Goal: Transaction & Acquisition: Book appointment/travel/reservation

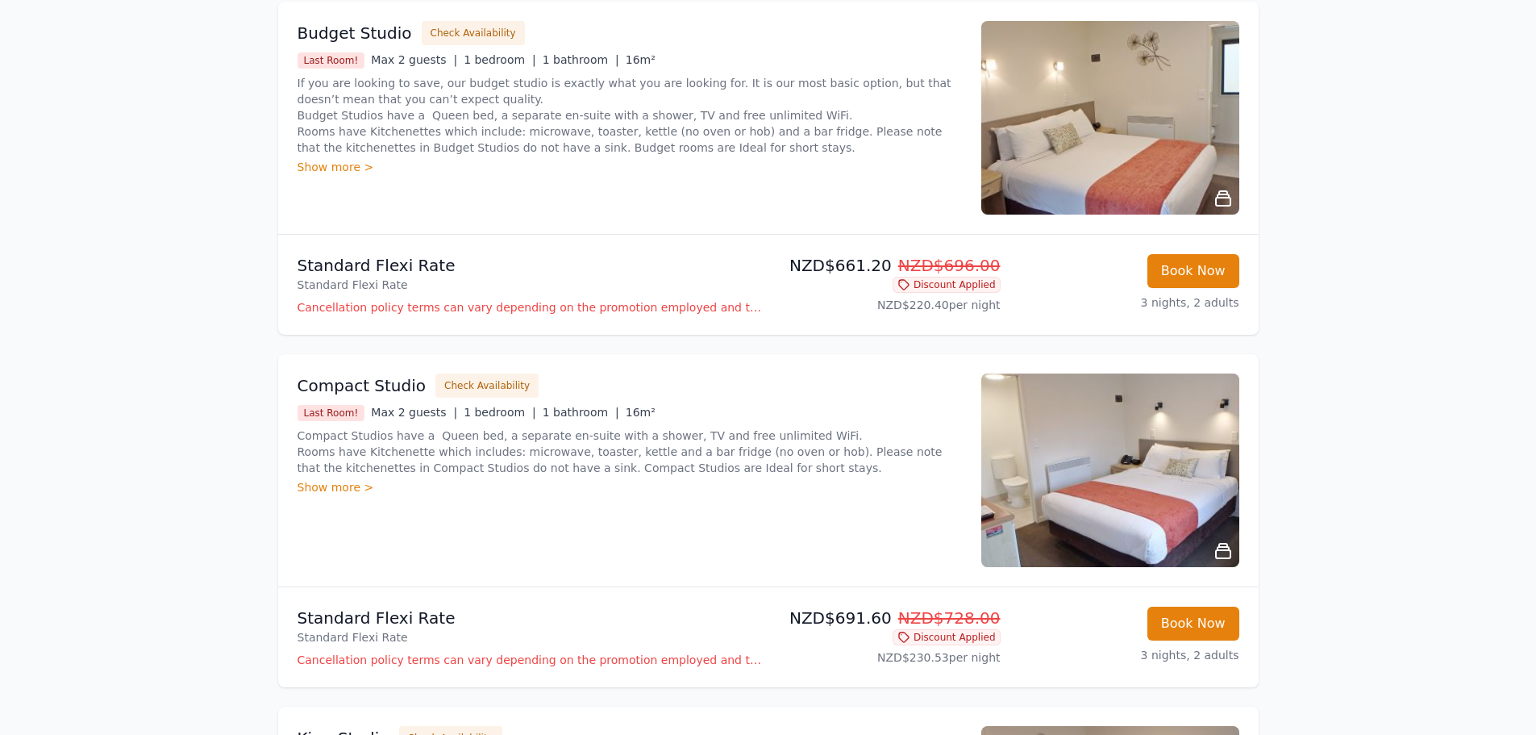
scroll to position [323, 0]
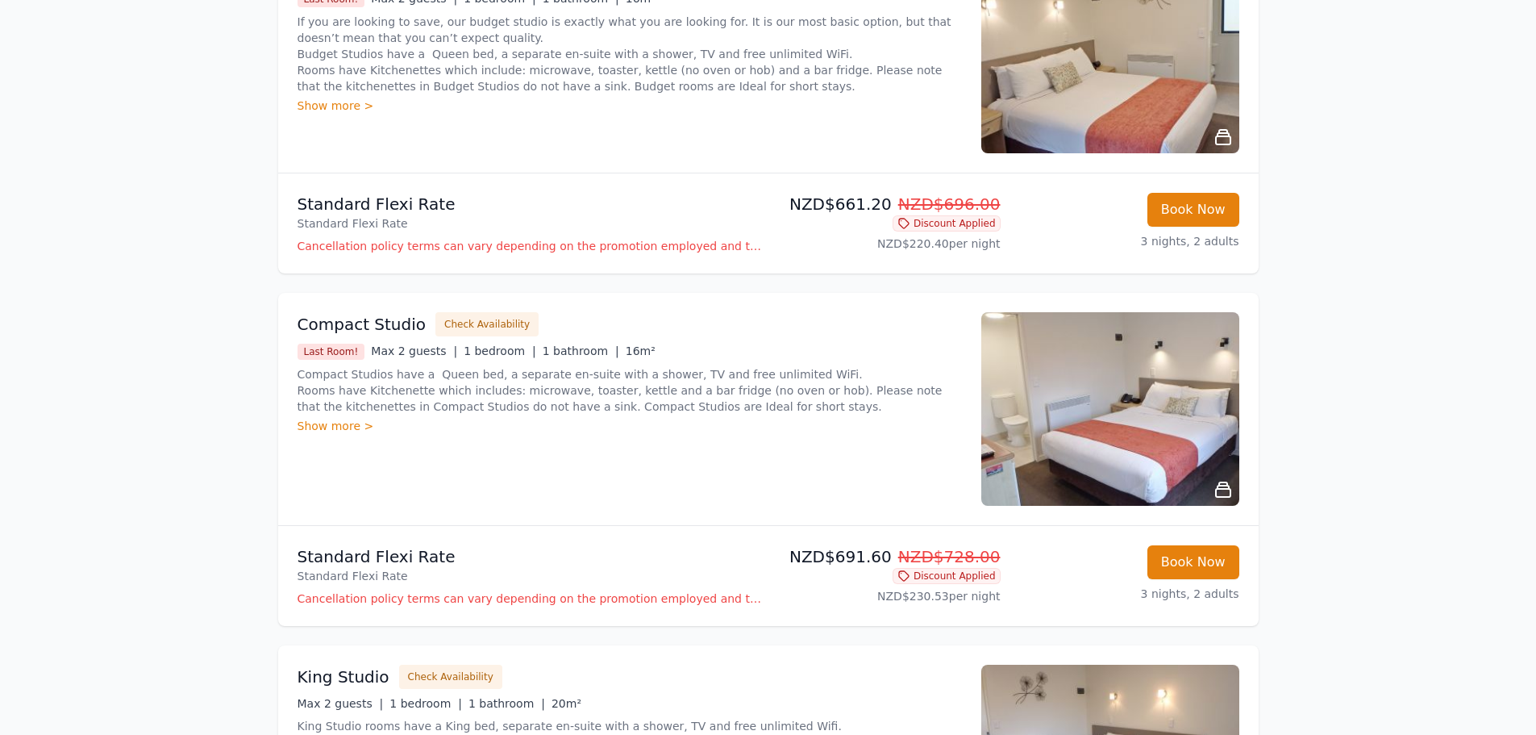
click at [1223, 491] on icon at bounding box center [1223, 489] width 19 height 19
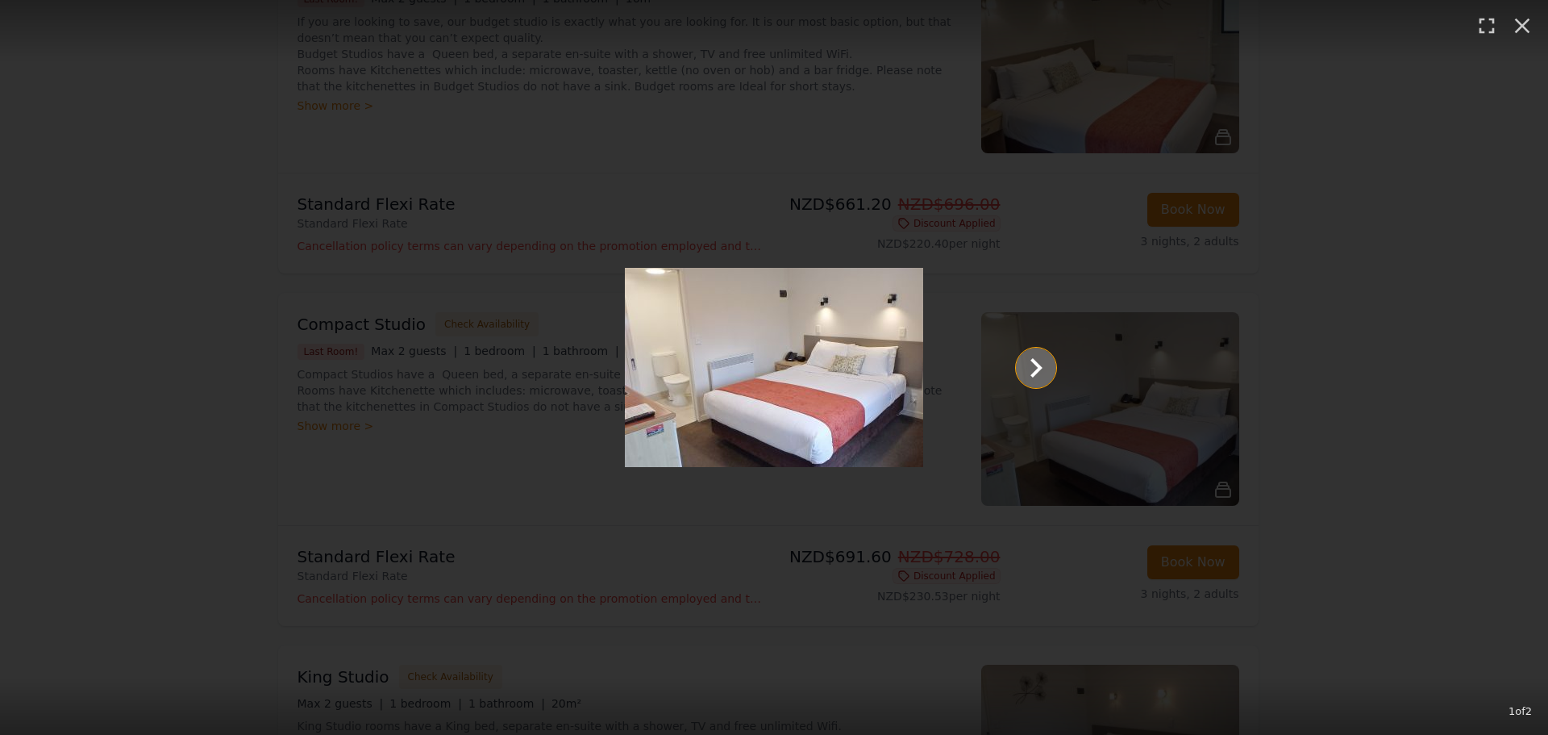
click at [1034, 363] on icon "Show slide 2 of 2" at bounding box center [1037, 367] width 12 height 19
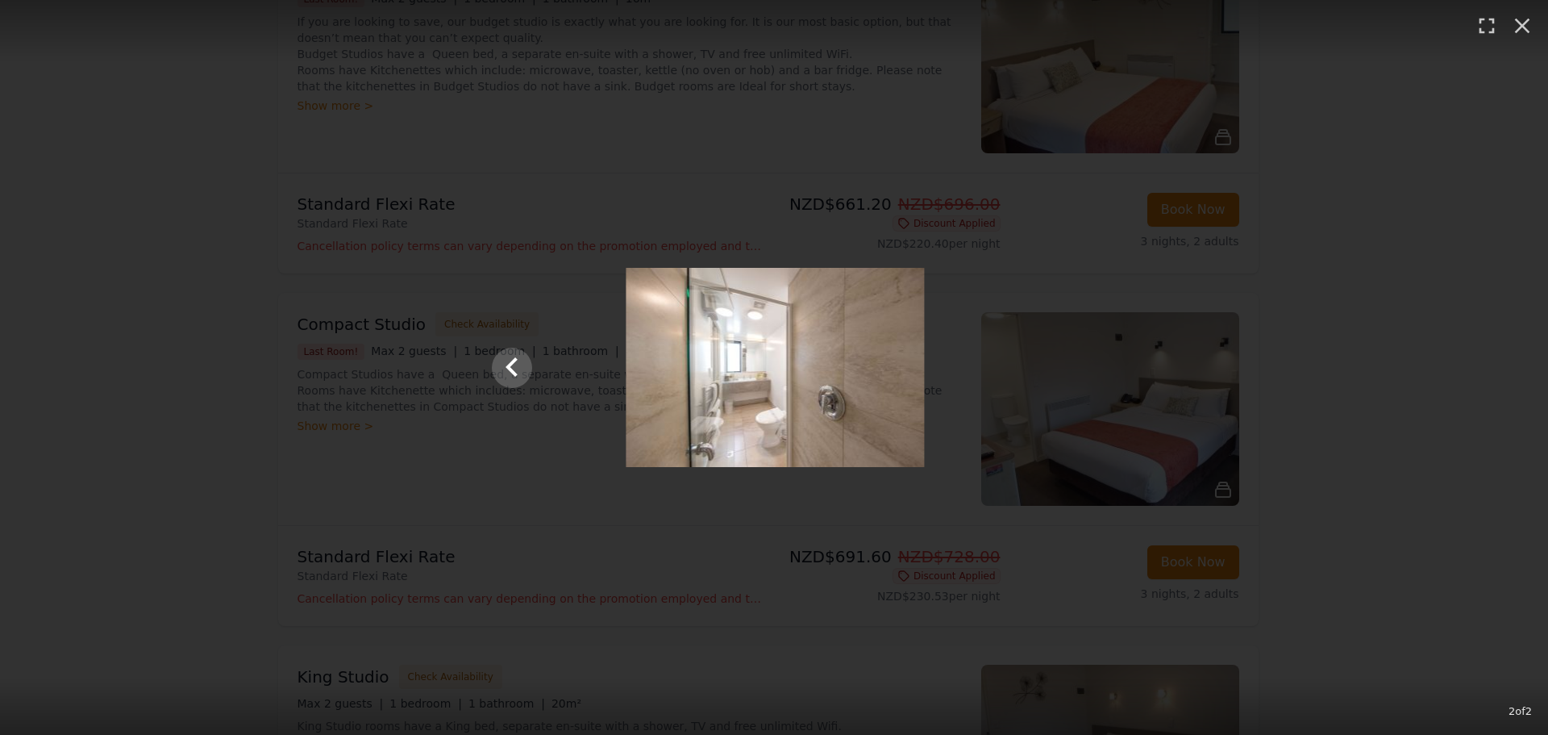
click at [1034, 363] on div at bounding box center [775, 367] width 597 height 199
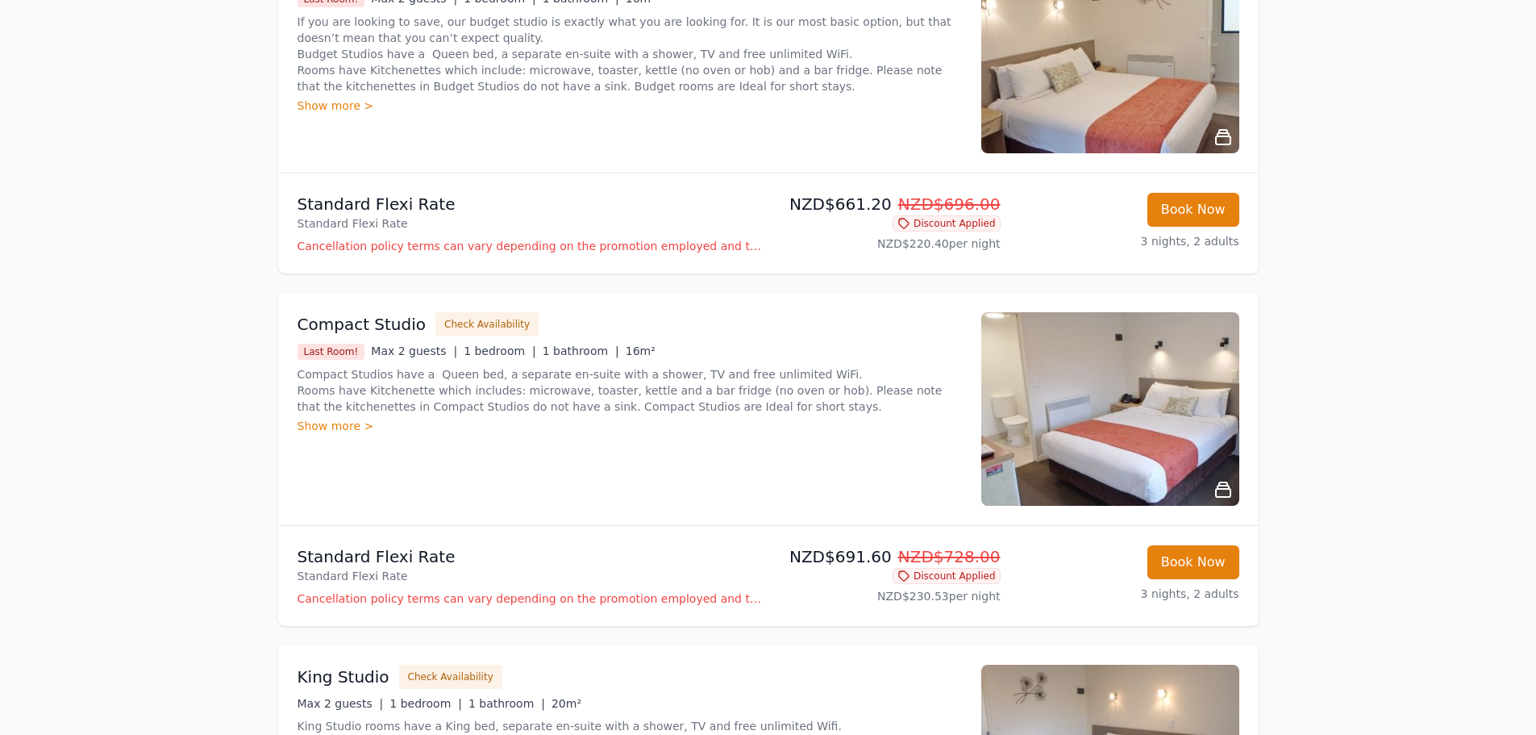
click at [348, 419] on div "Show more >" at bounding box center [630, 426] width 665 height 16
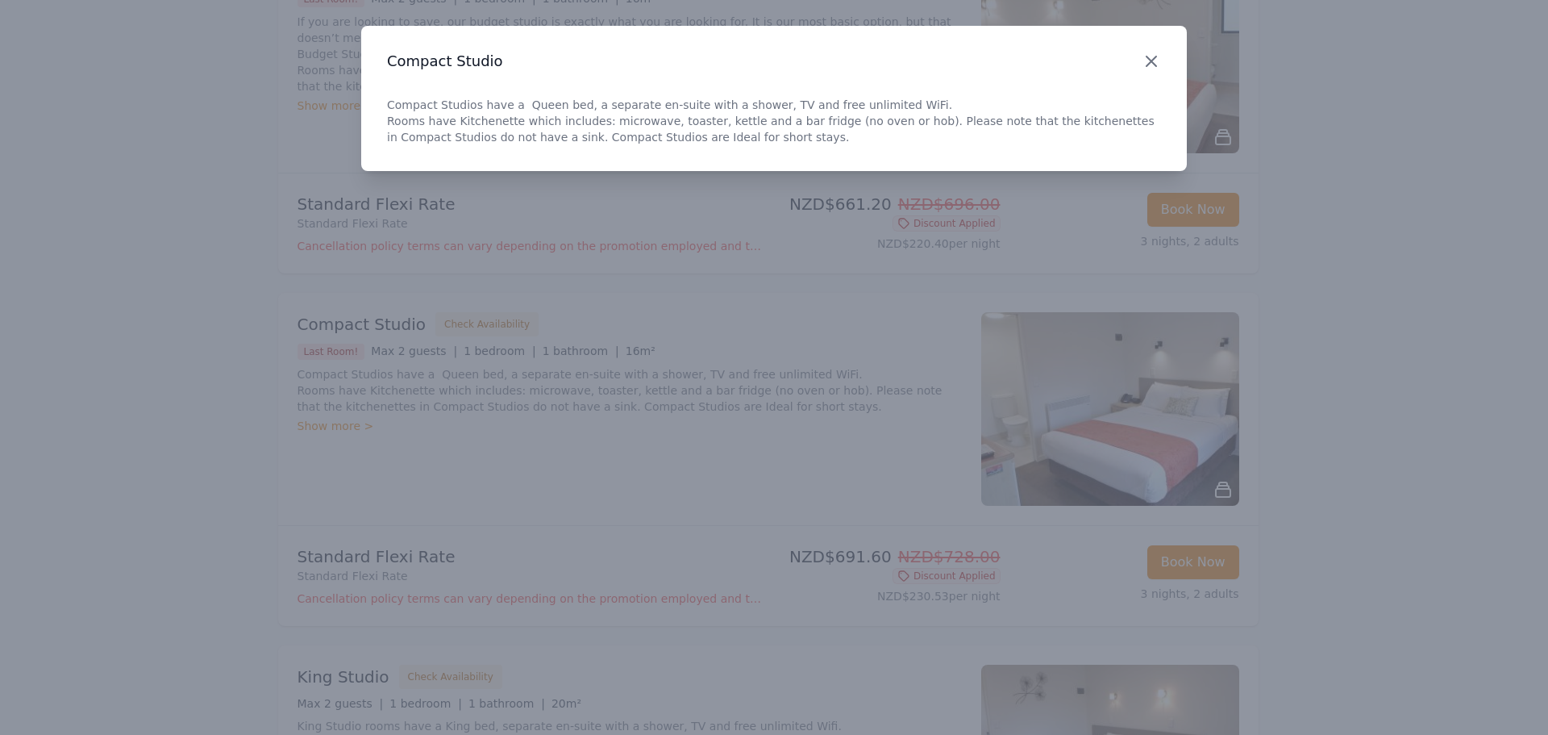
click at [1153, 60] on icon "button" at bounding box center [1152, 61] width 10 height 10
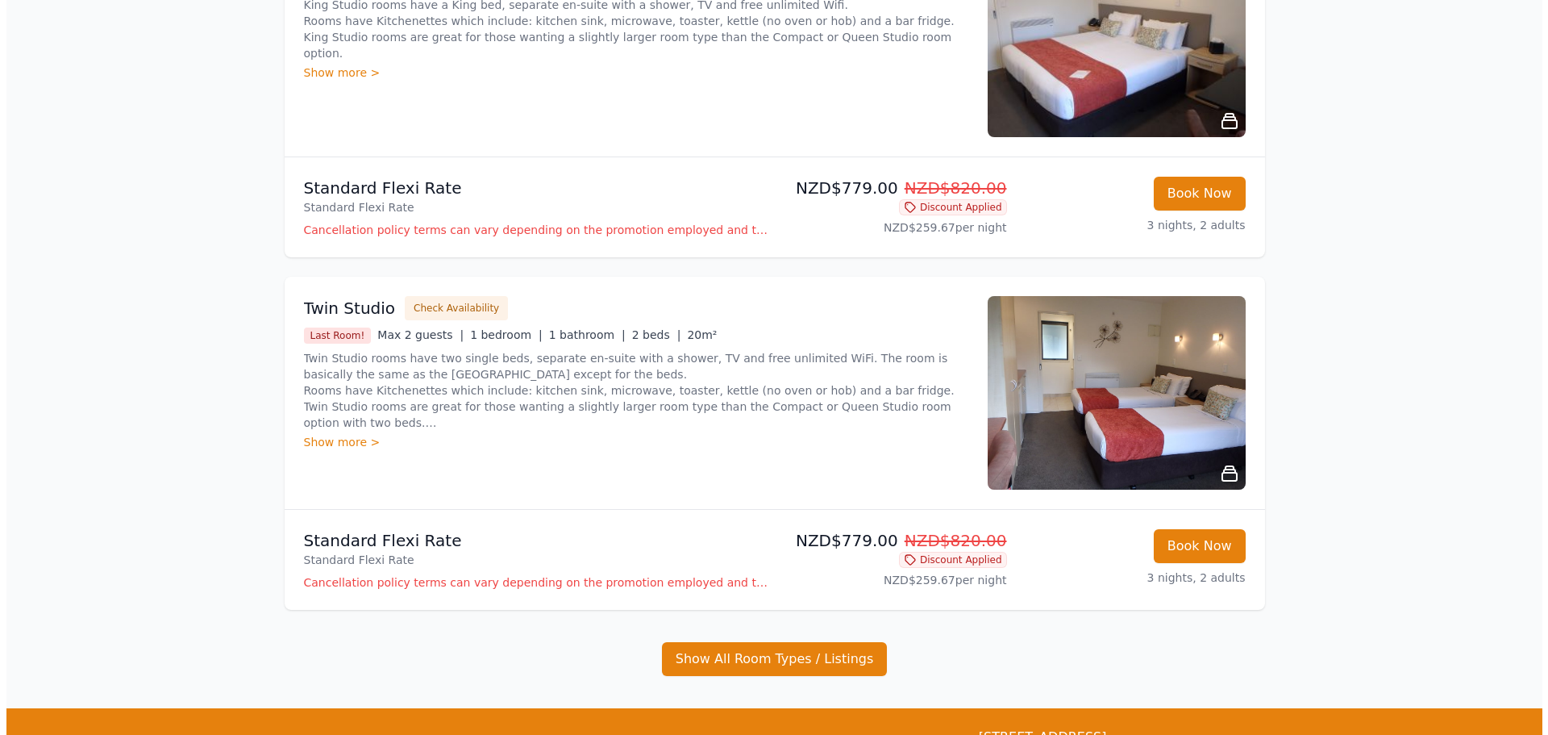
scroll to position [1046, 0]
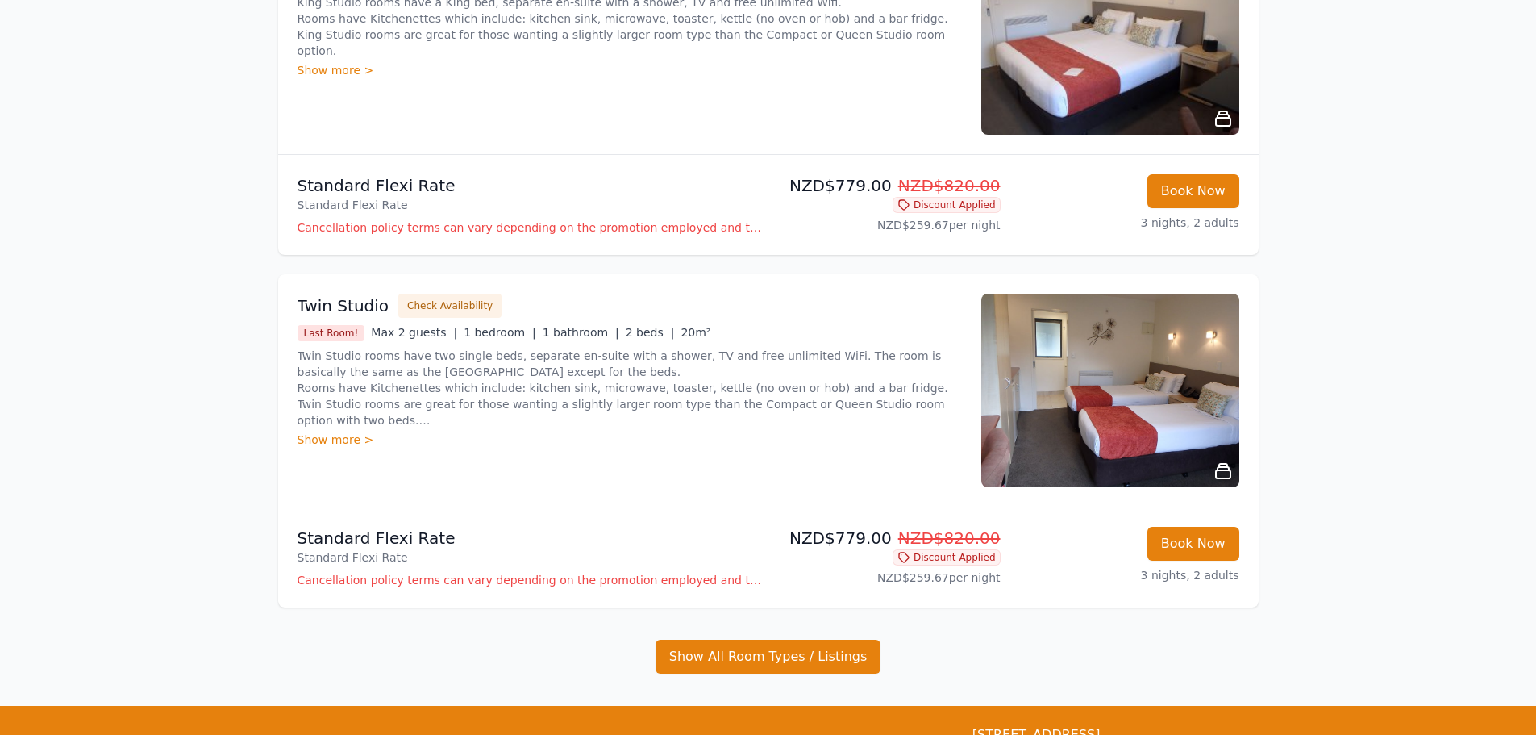
click at [720, 577] on p "Cancellation policy terms can vary depending on the promotion employed and the …" at bounding box center [530, 580] width 465 height 16
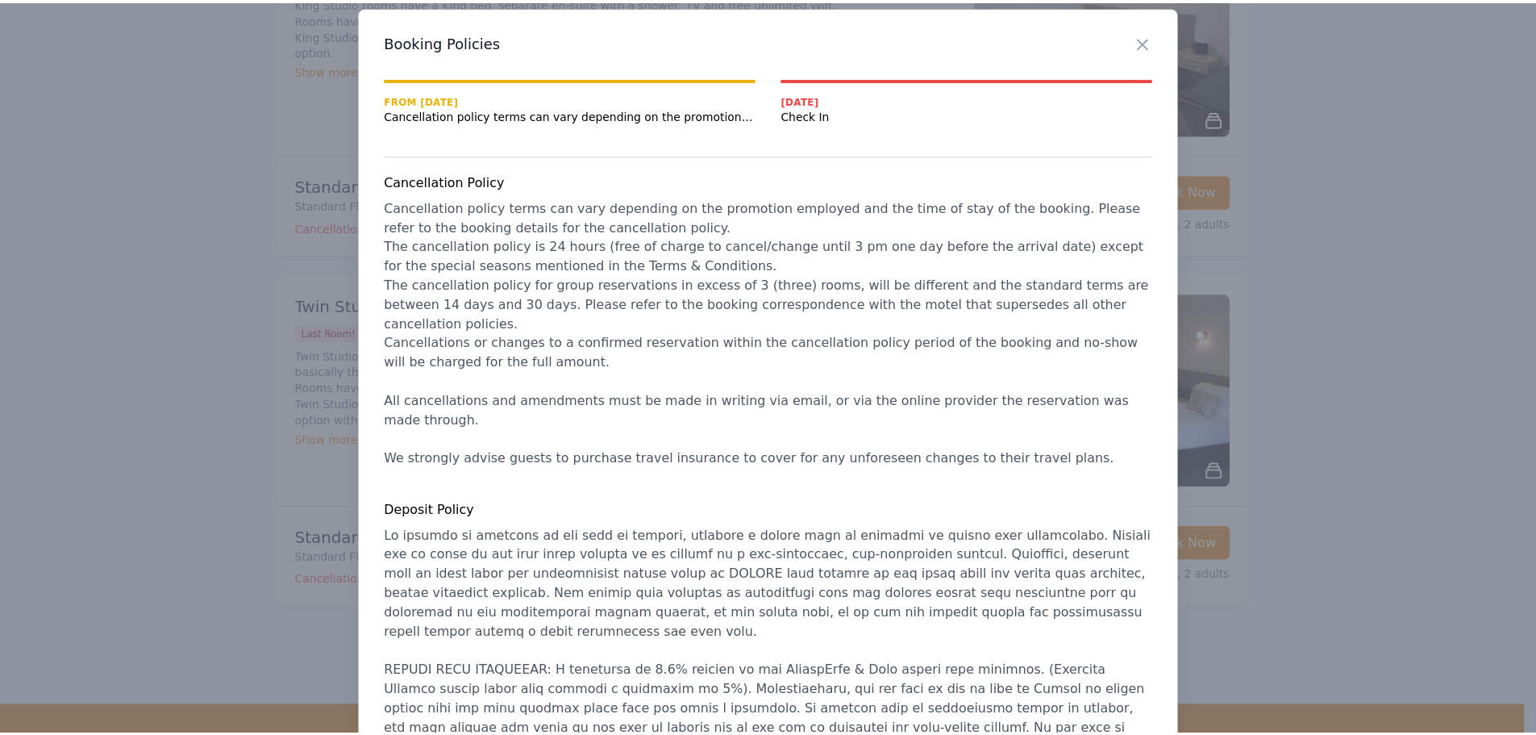
scroll to position [0, 0]
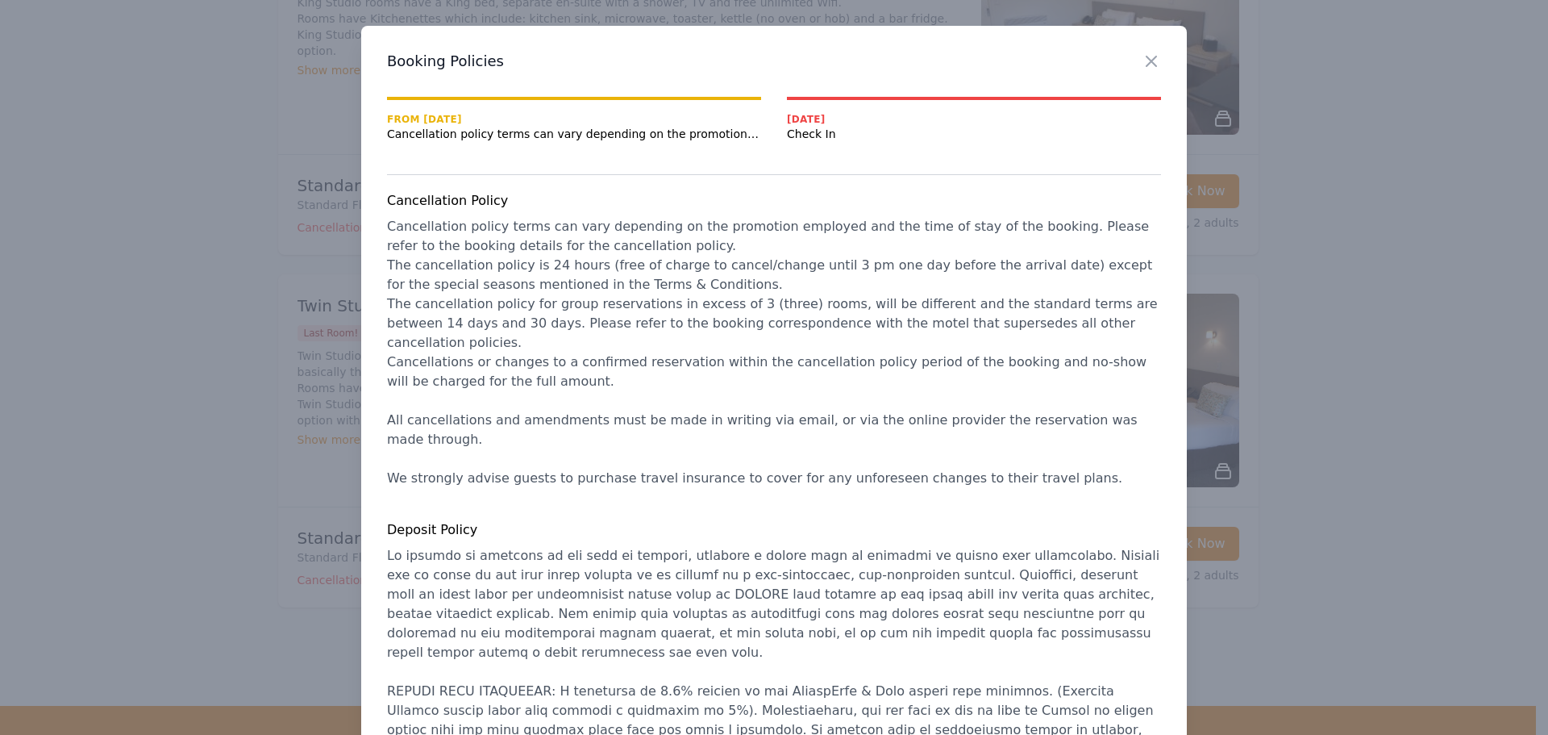
click at [1154, 71] on div "Close" at bounding box center [1164, 51] width 45 height 51
click at [1147, 65] on icon "button" at bounding box center [1152, 61] width 10 height 10
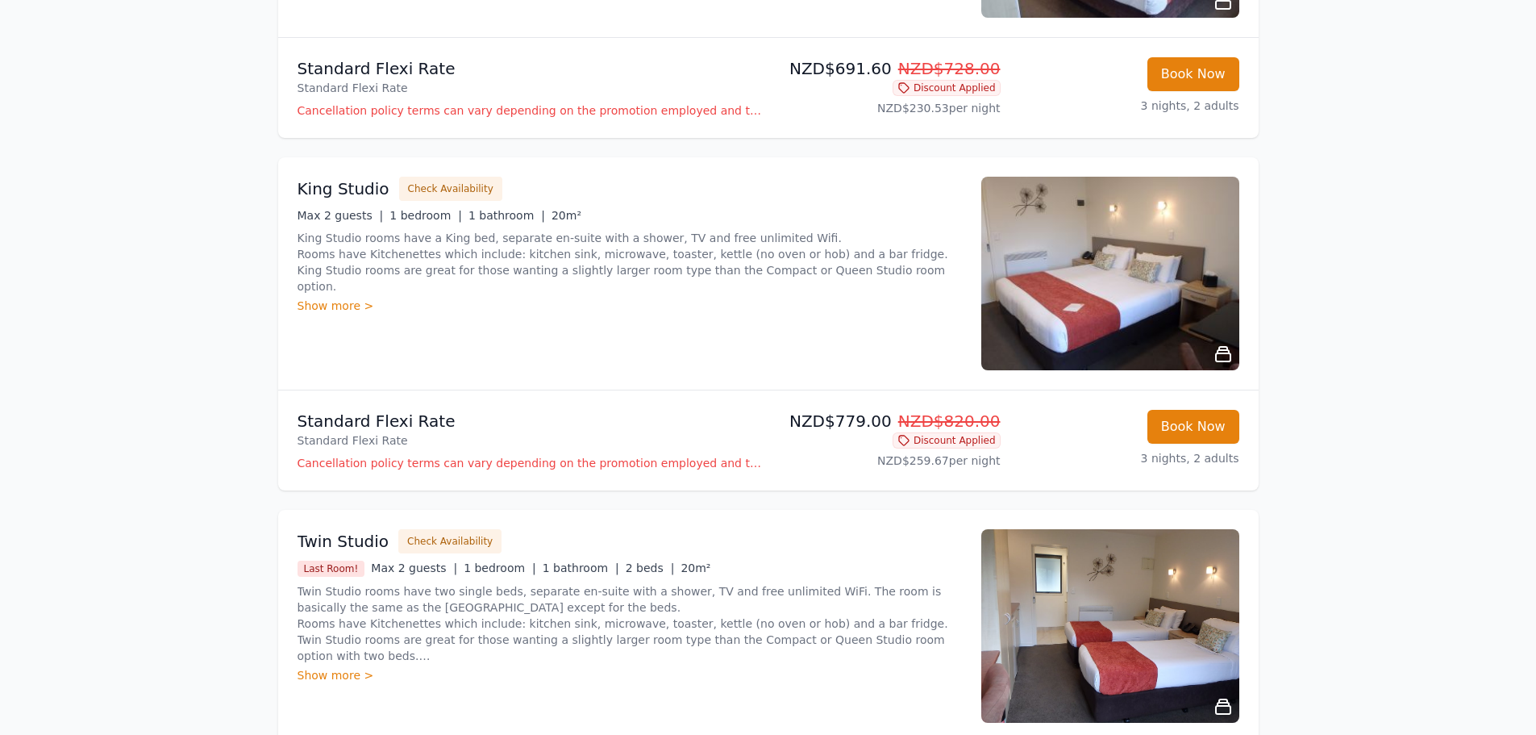
scroll to position [804, 0]
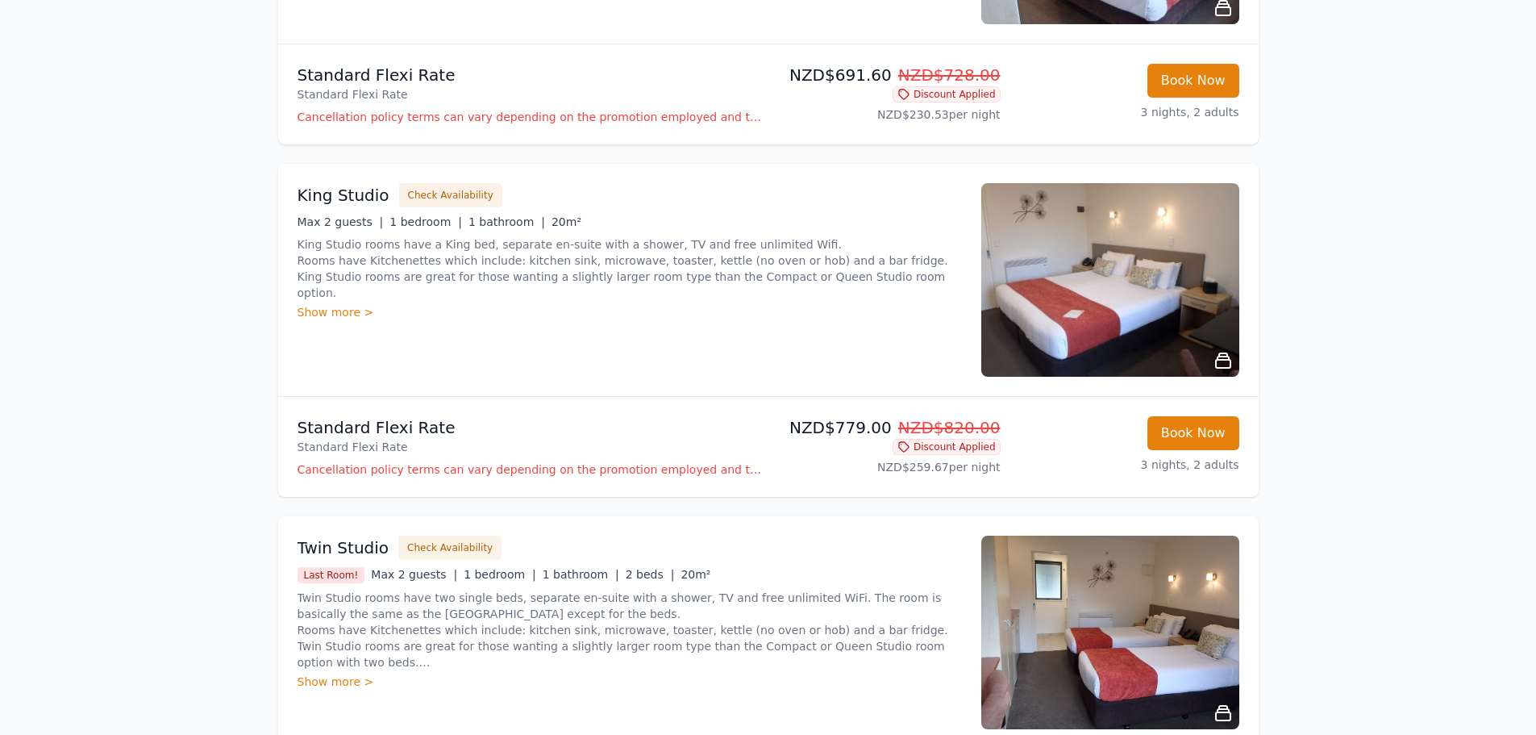
click at [1221, 360] on icon at bounding box center [1223, 360] width 15 height 15
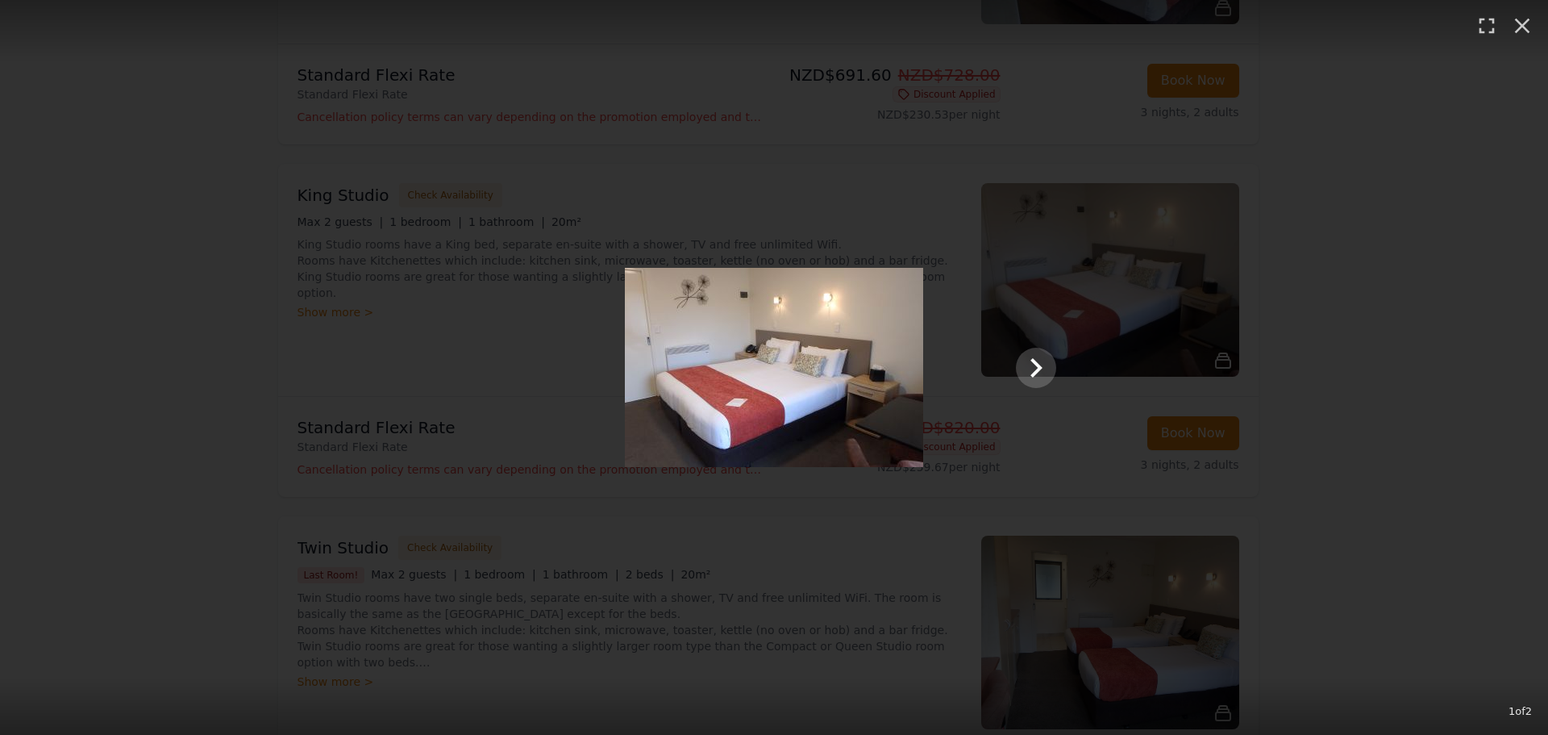
click at [896, 364] on img at bounding box center [774, 367] width 298 height 199
click at [1030, 369] on icon "Show slide 2 of 2" at bounding box center [1036, 367] width 39 height 39
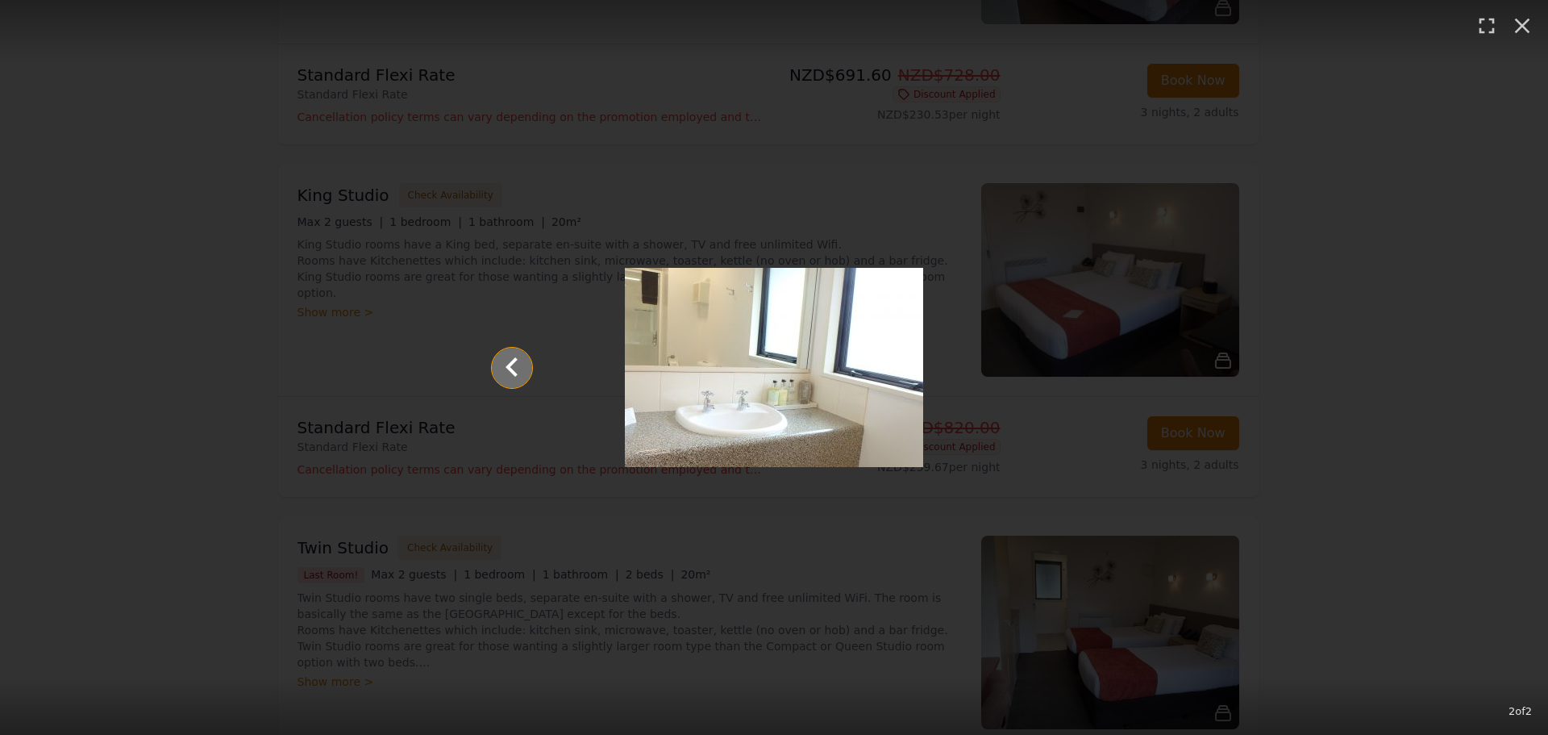
click at [512, 355] on icon "Show slide 1 of 2" at bounding box center [512, 367] width 39 height 39
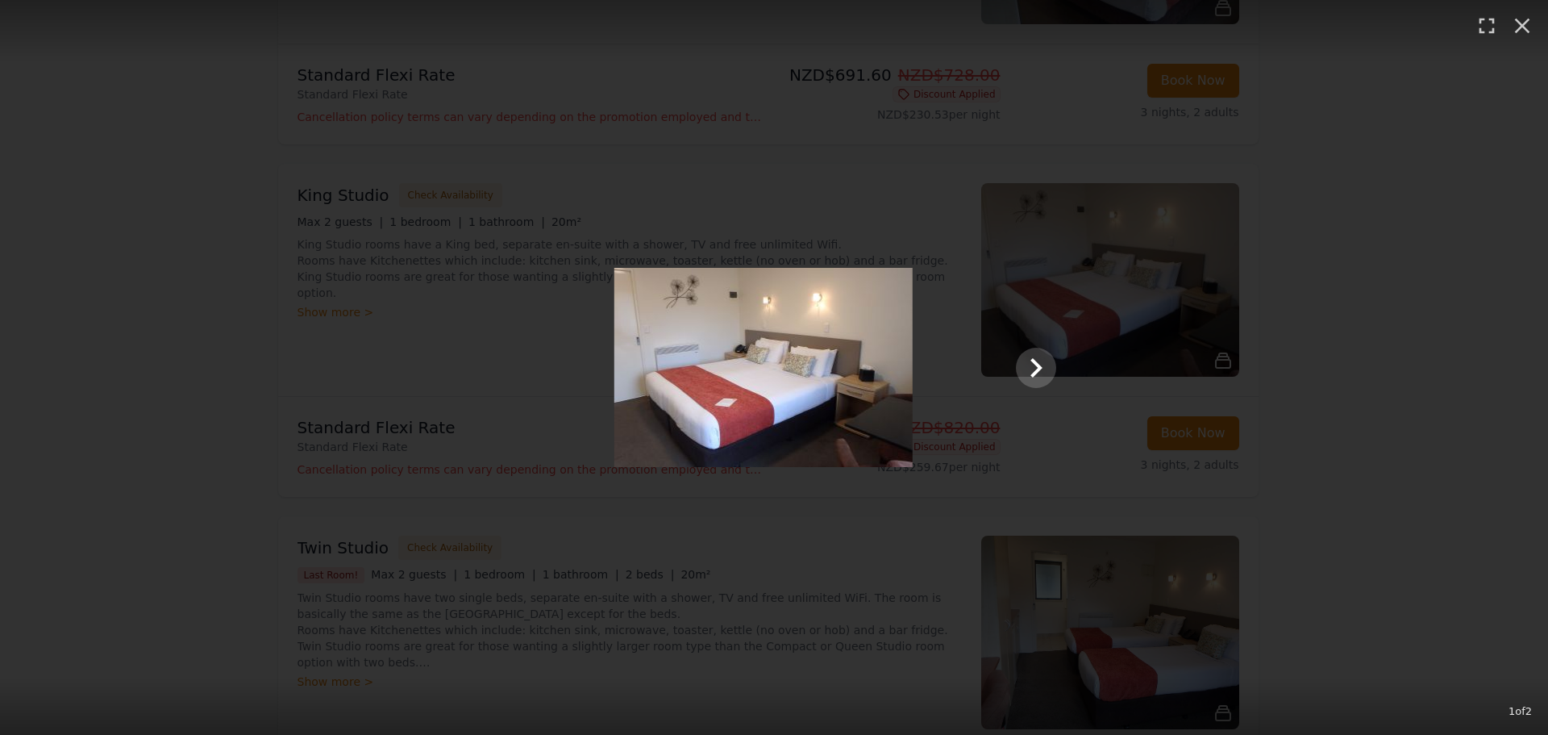
click at [467, 205] on div "1 of 2" at bounding box center [774, 367] width 1548 height 735
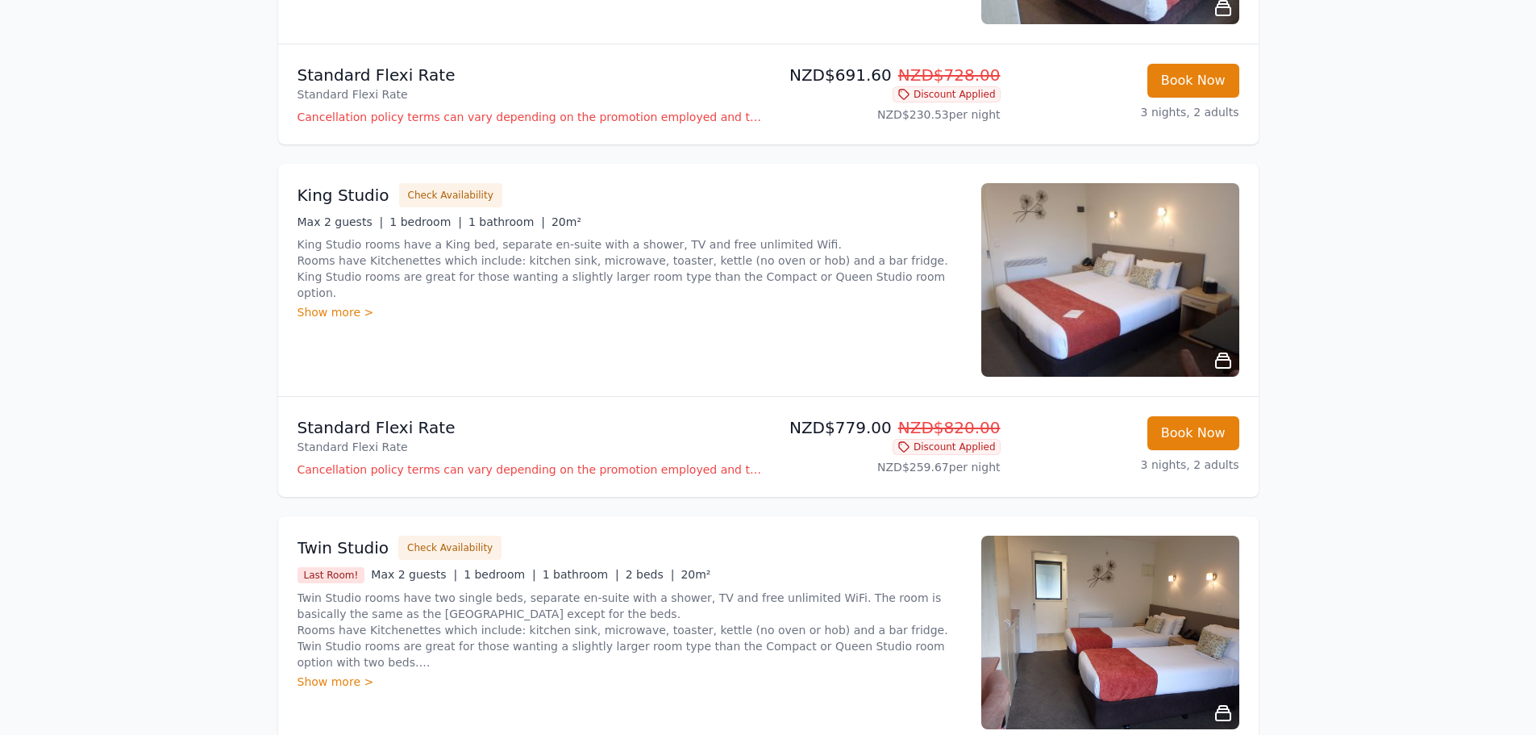
click at [345, 304] on div "Show more >" at bounding box center [630, 312] width 665 height 16
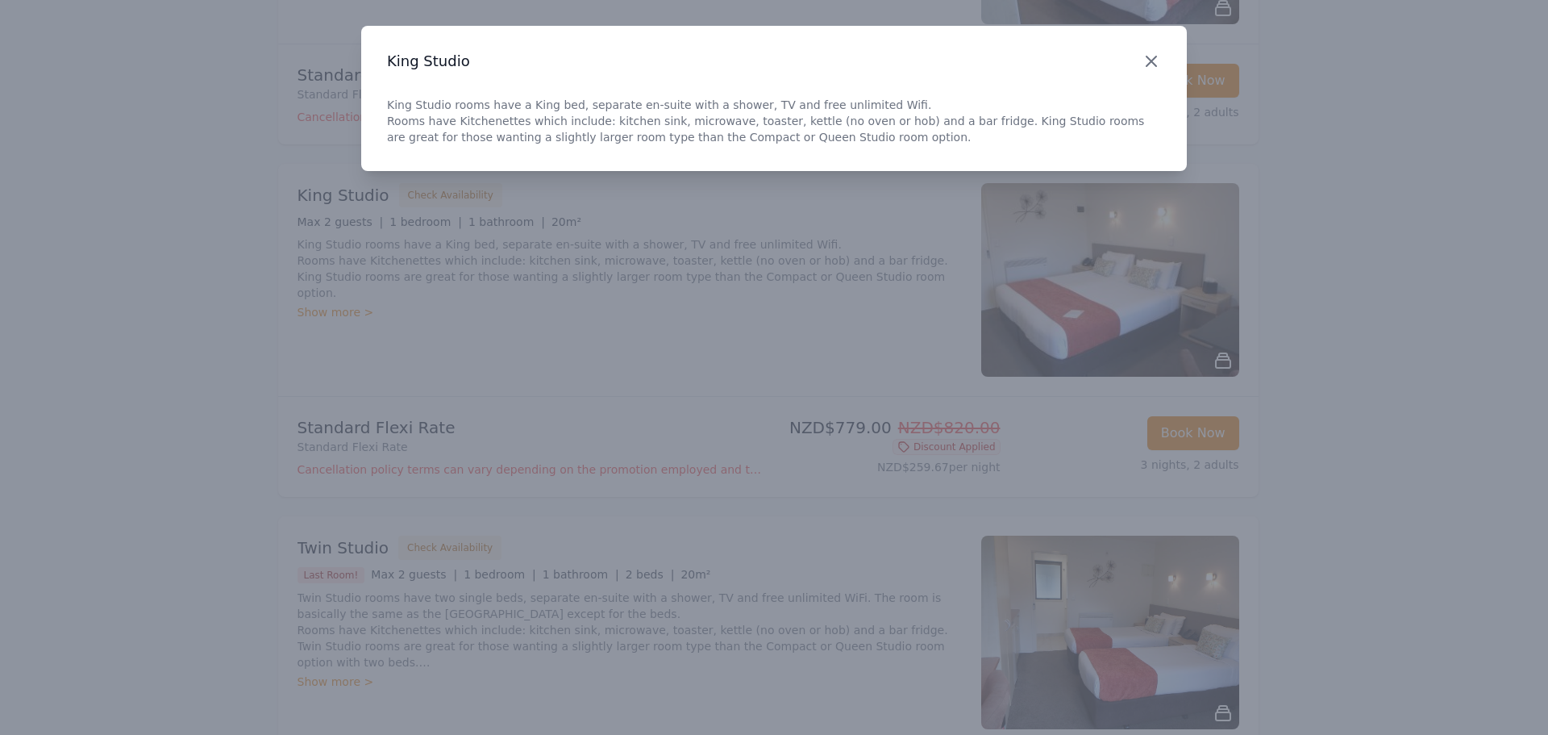
click at [1147, 57] on icon "button" at bounding box center [1152, 61] width 10 height 10
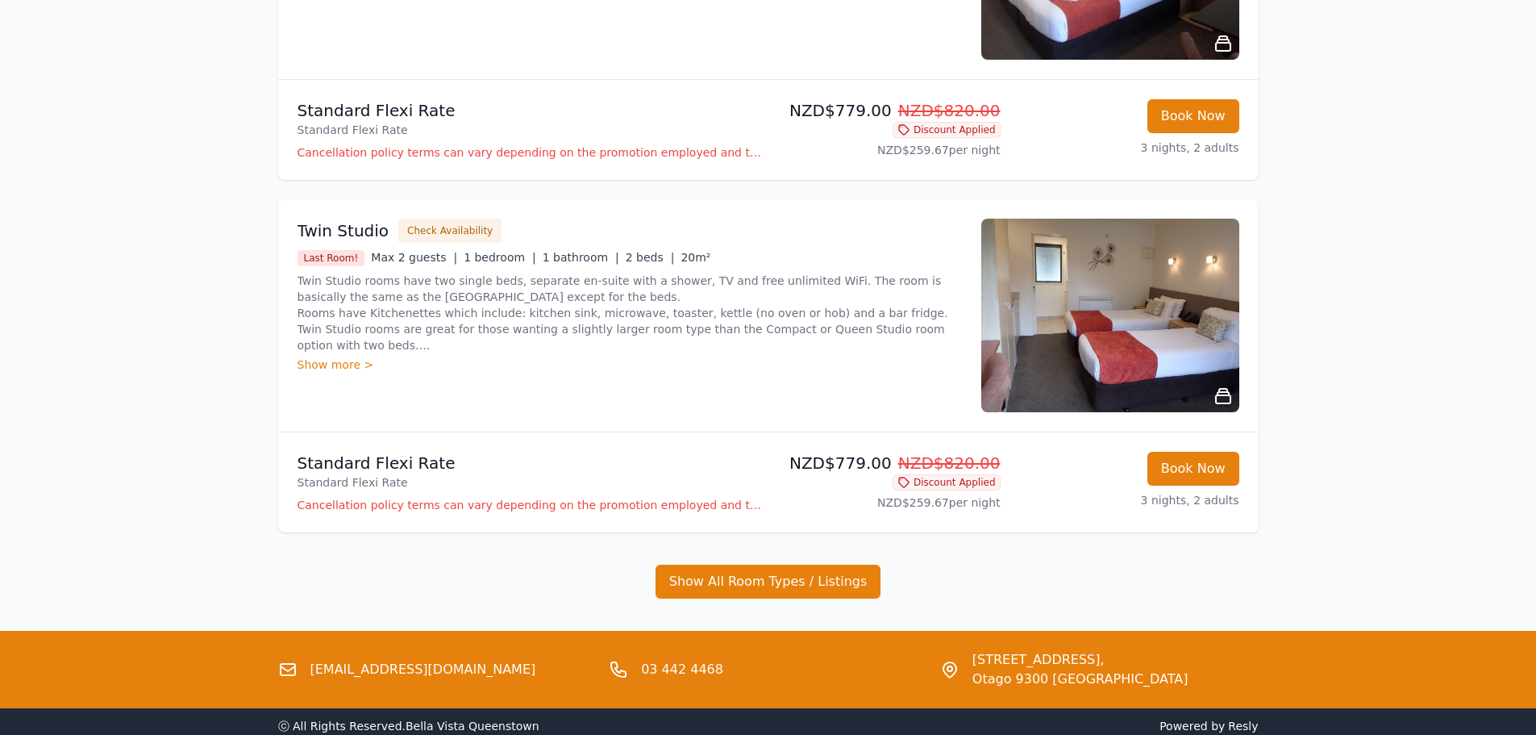
scroll to position [1207, 0]
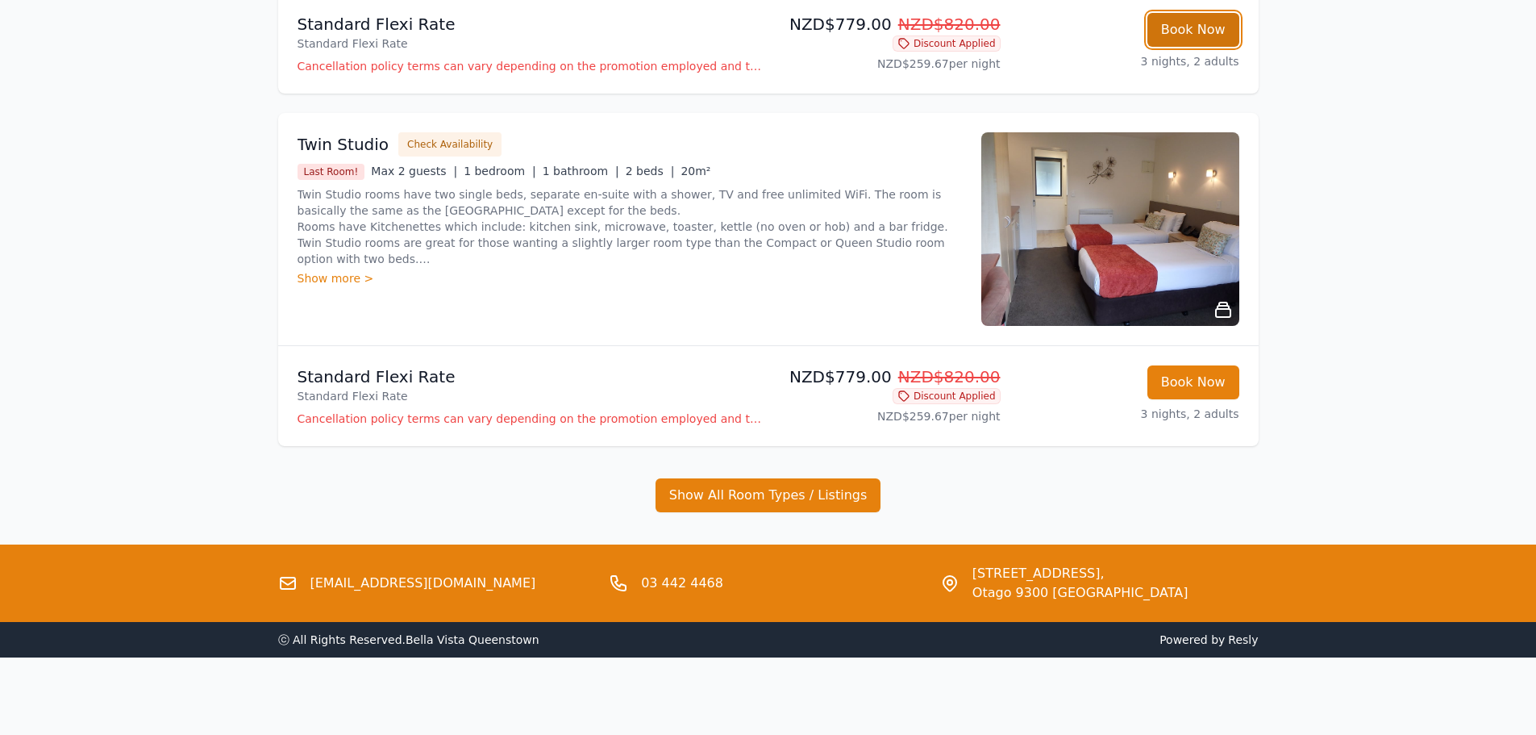
click at [1200, 21] on button "Book Now" at bounding box center [1194, 30] width 92 height 34
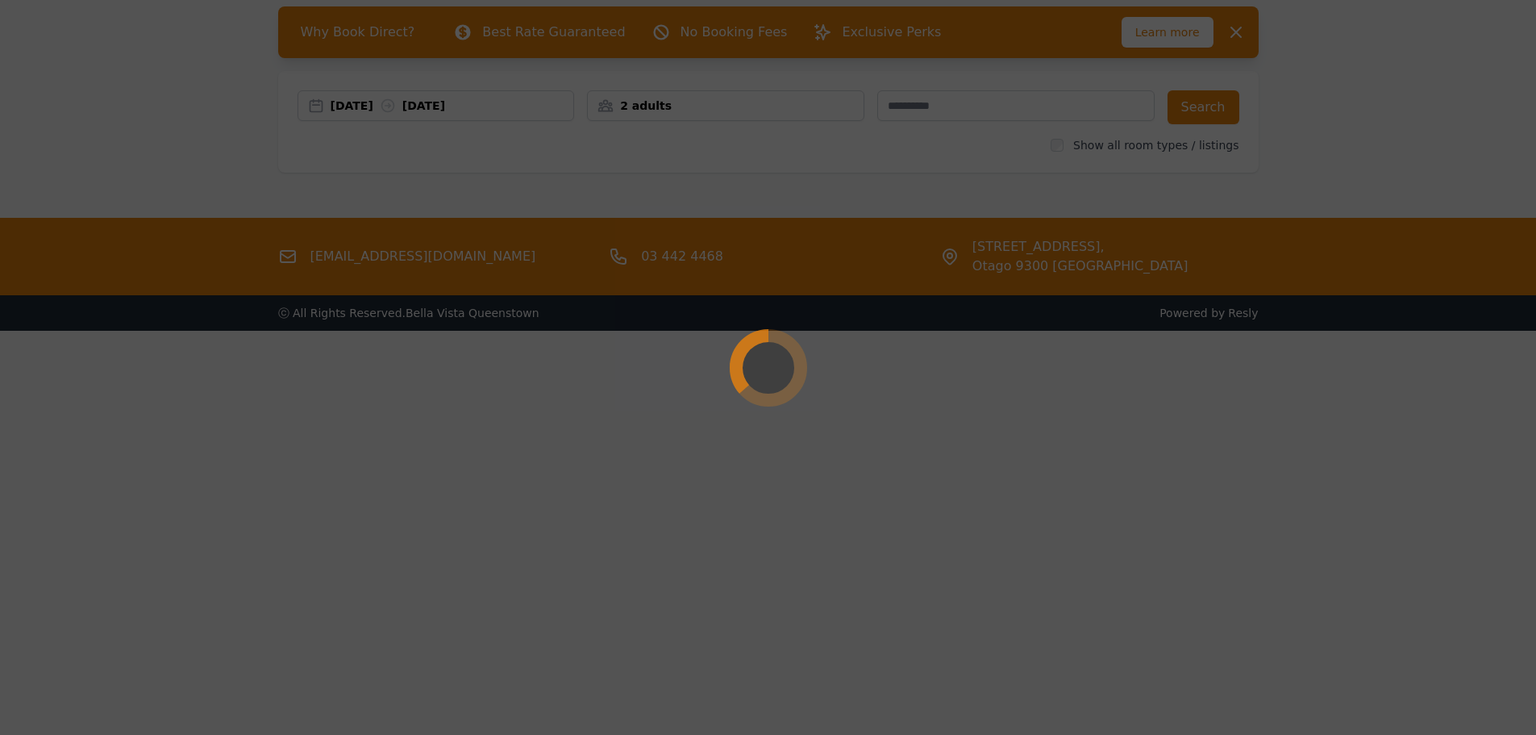
scroll to position [77, 0]
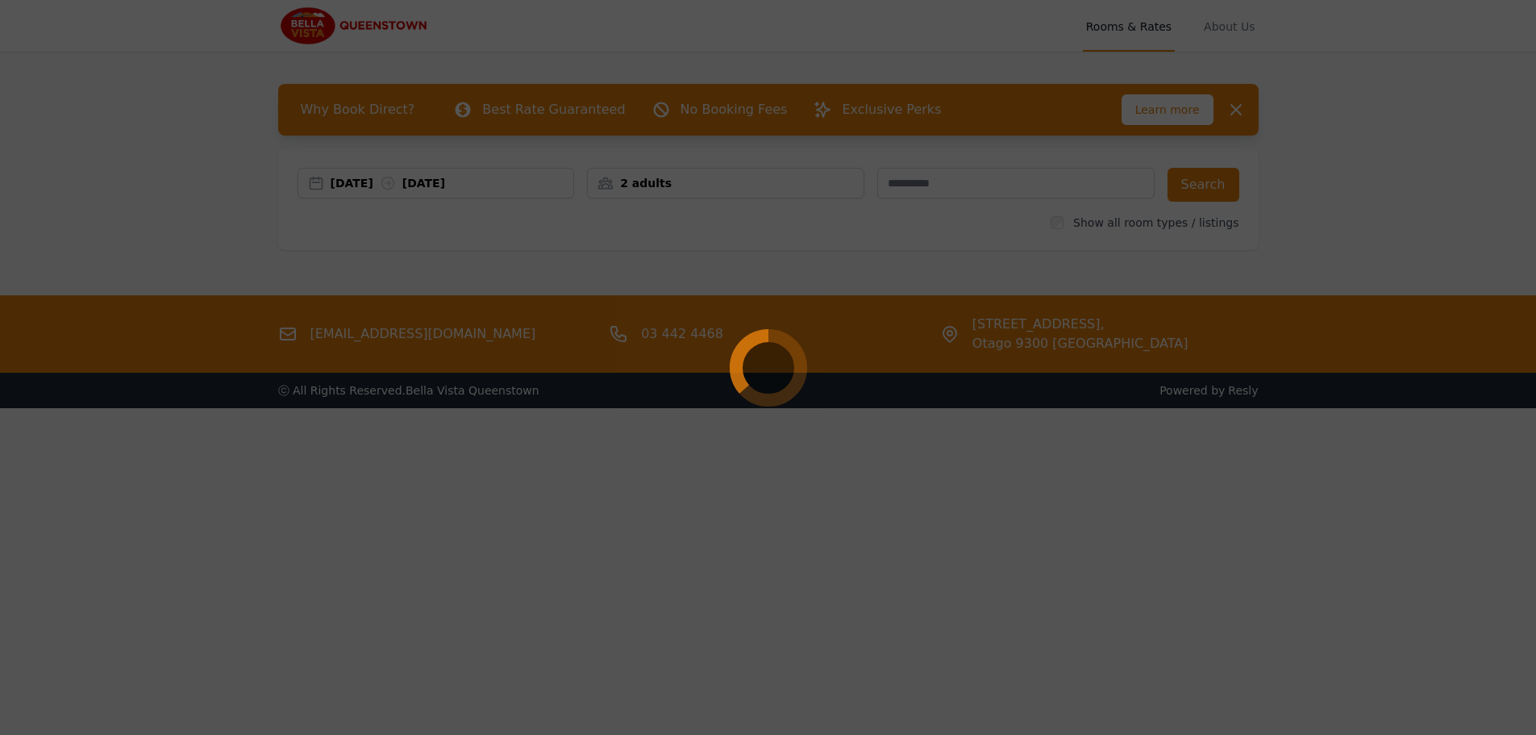
select select "**"
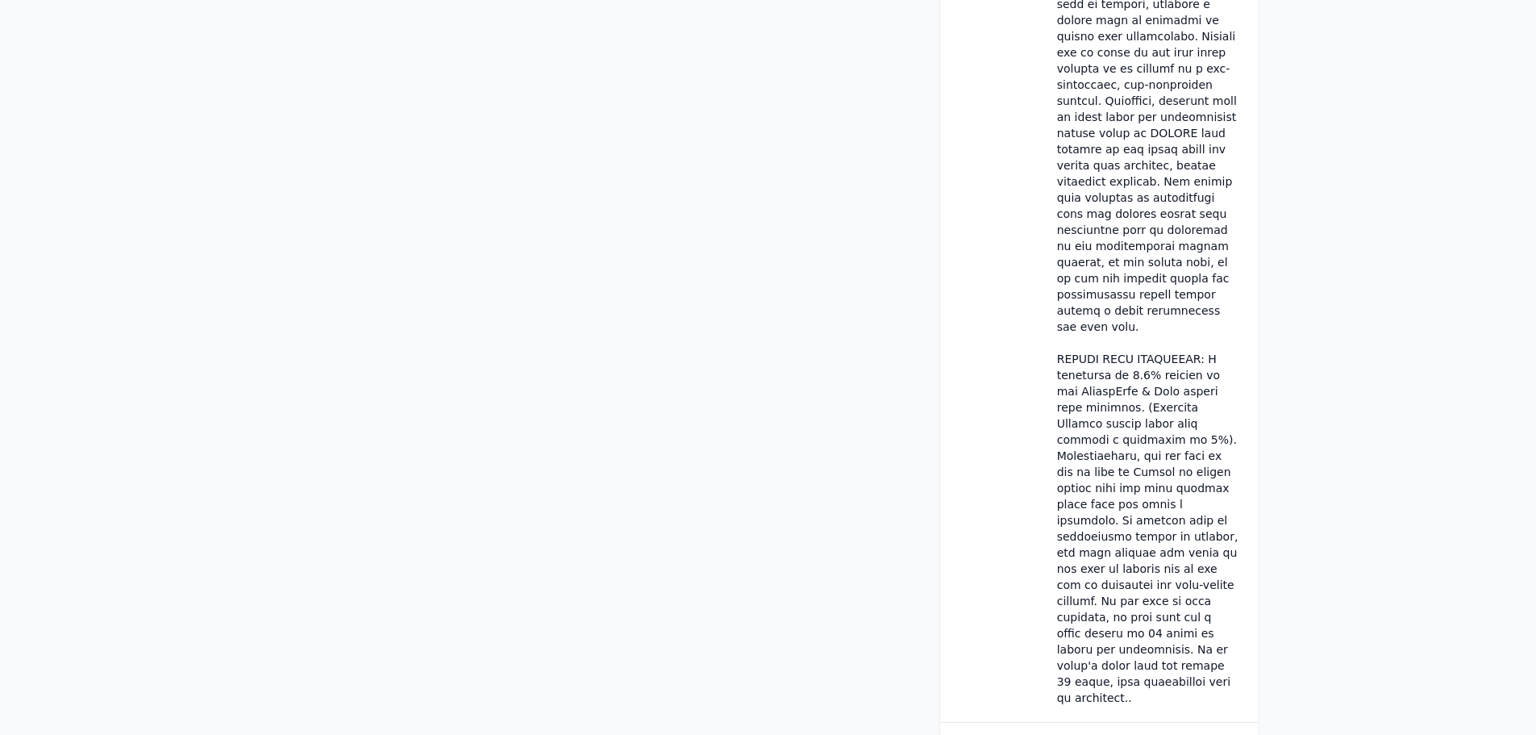
scroll to position [1376, 0]
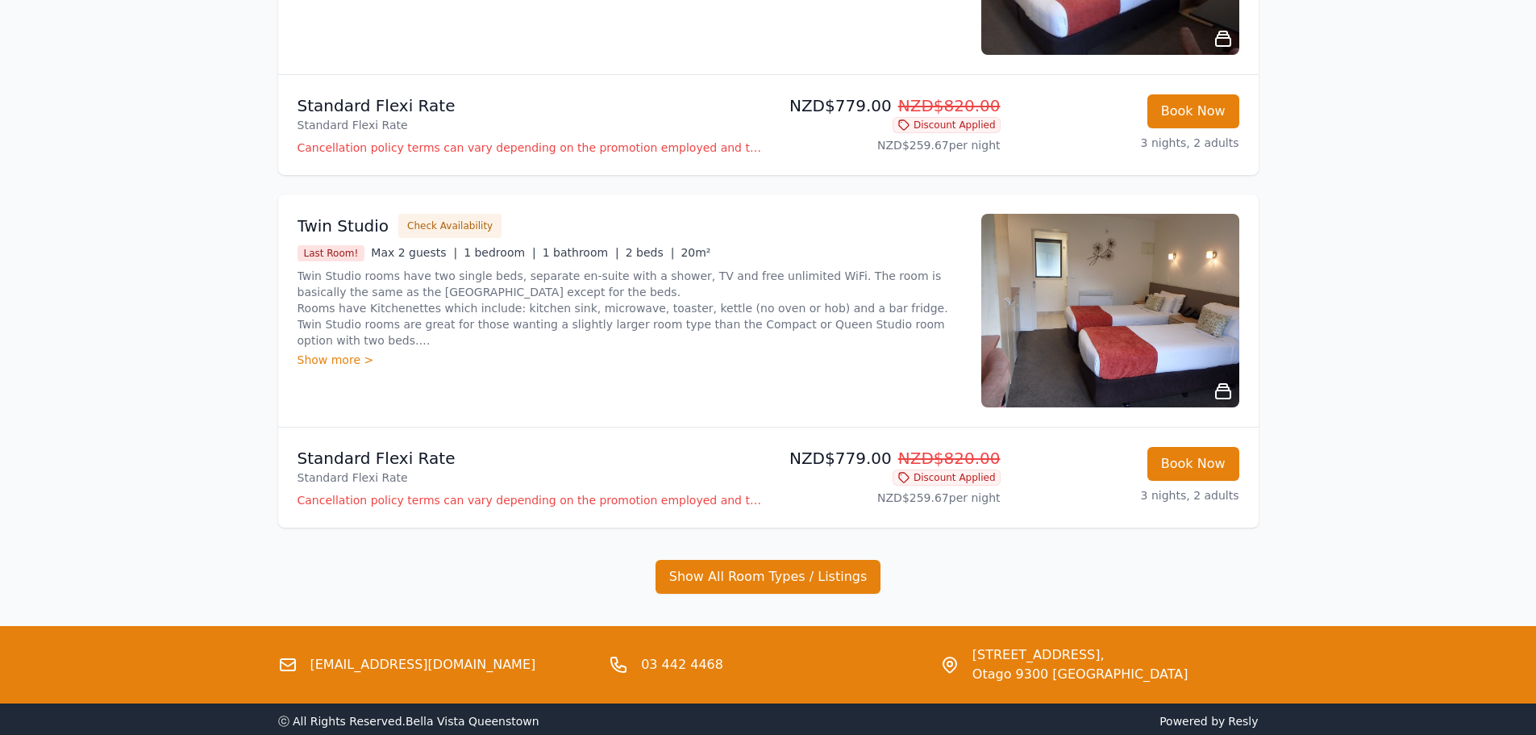
scroll to position [1046, 0]
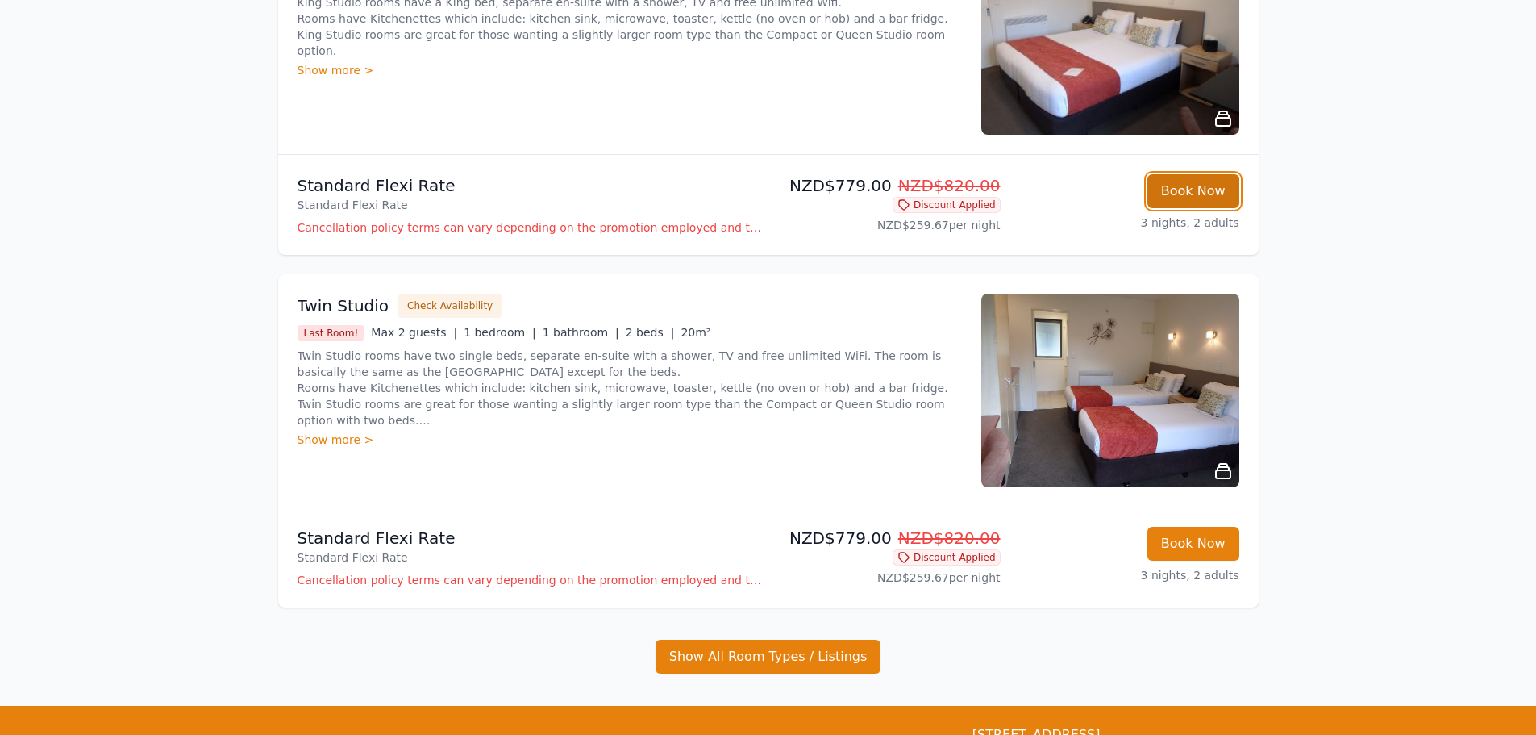
click at [1196, 190] on button "Book Now" at bounding box center [1194, 191] width 92 height 34
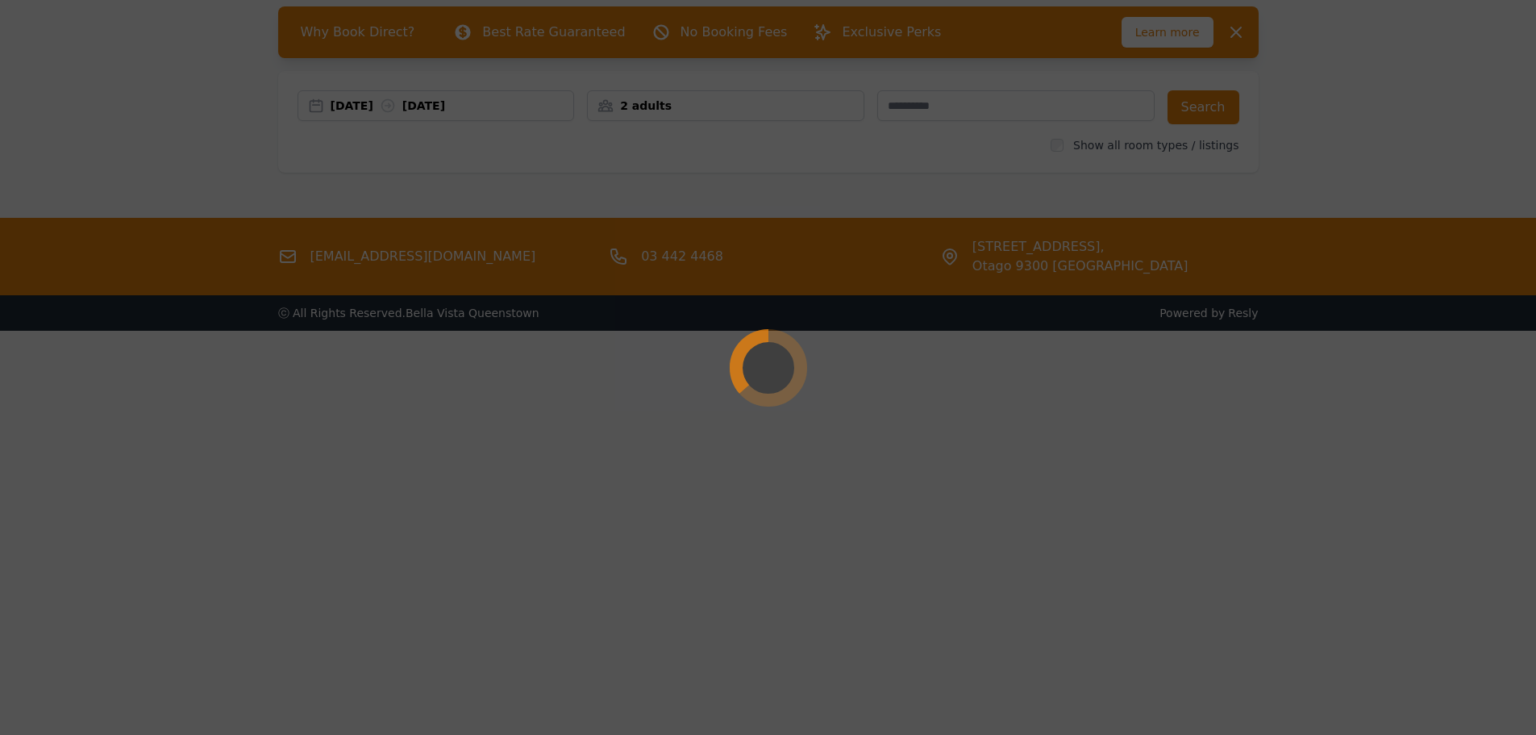
scroll to position [77, 0]
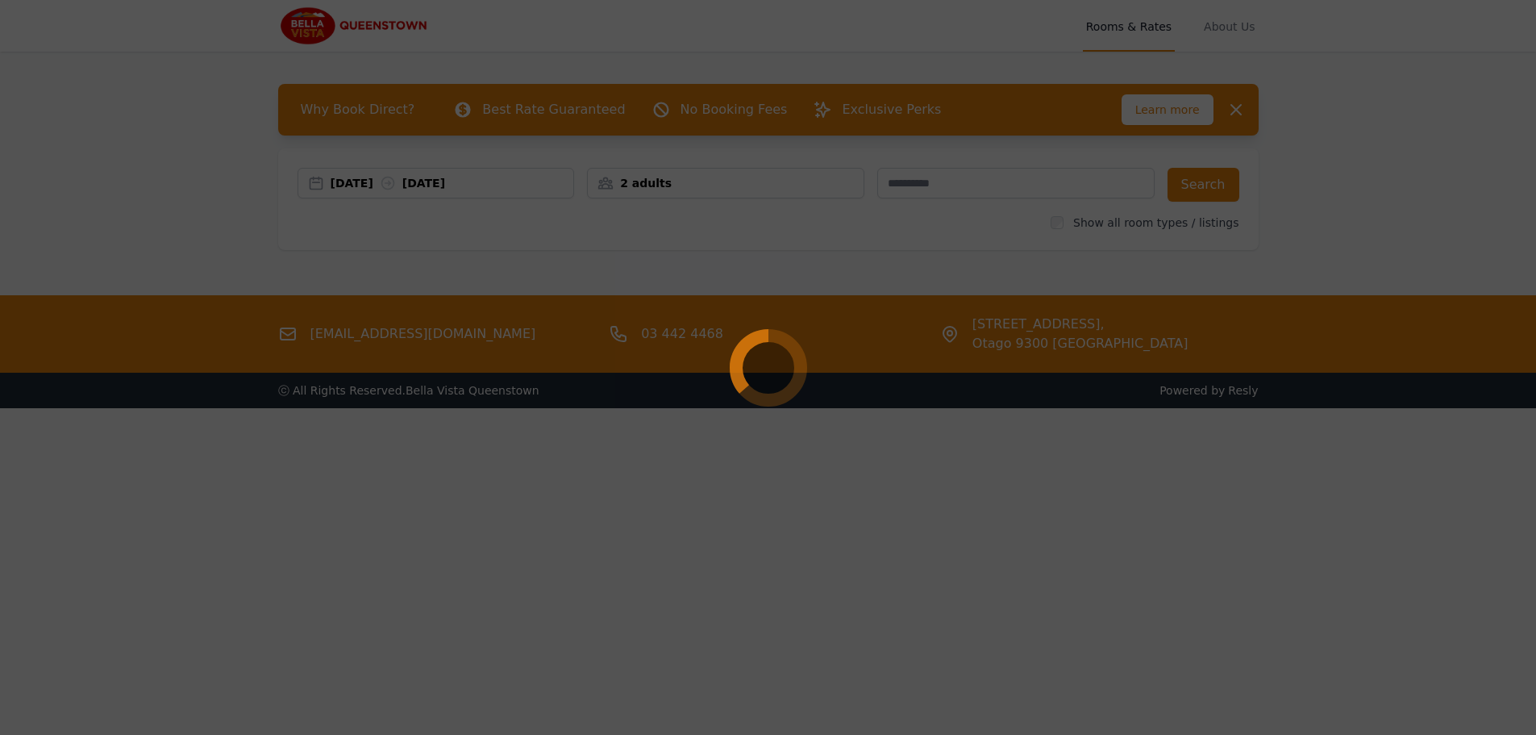
select select "**"
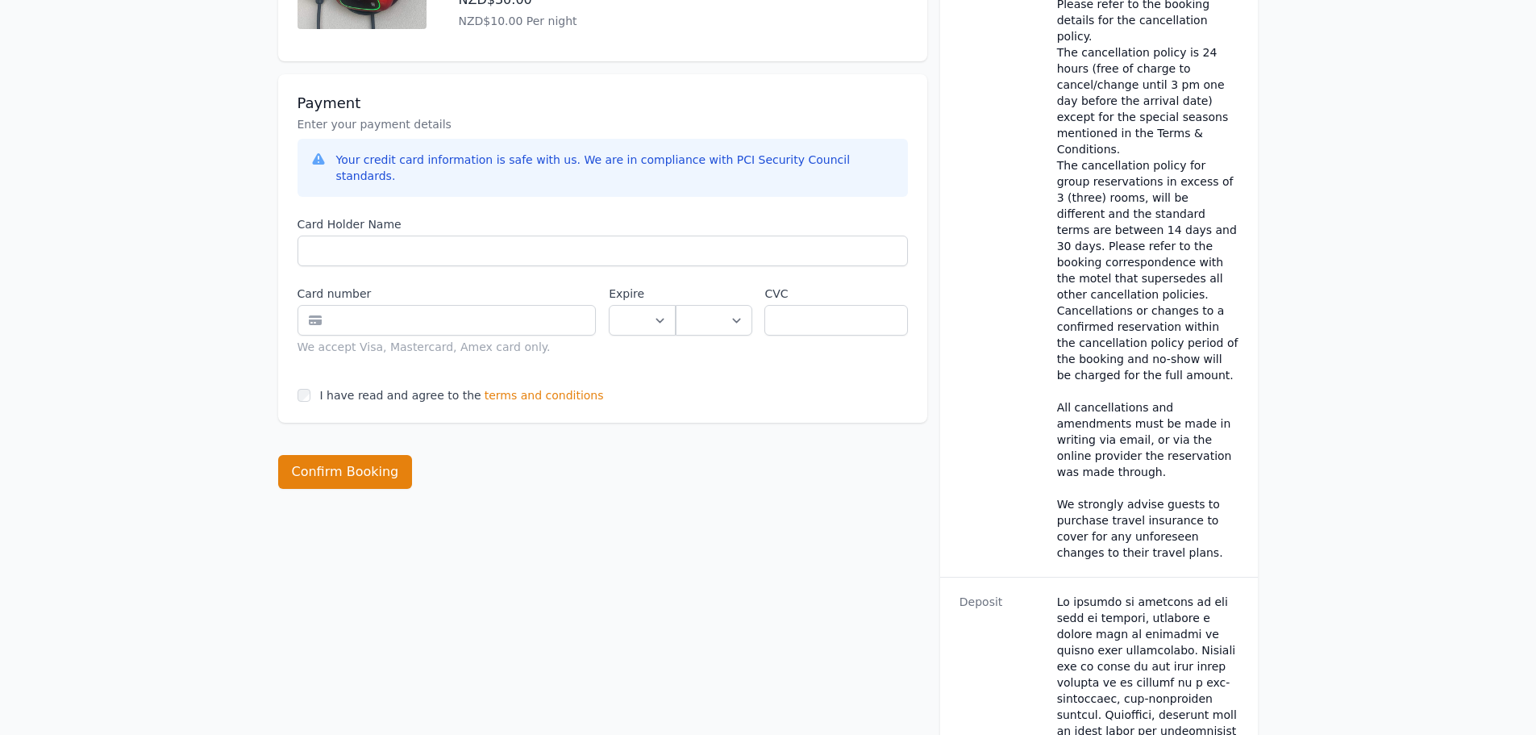
scroll to position [806, 0]
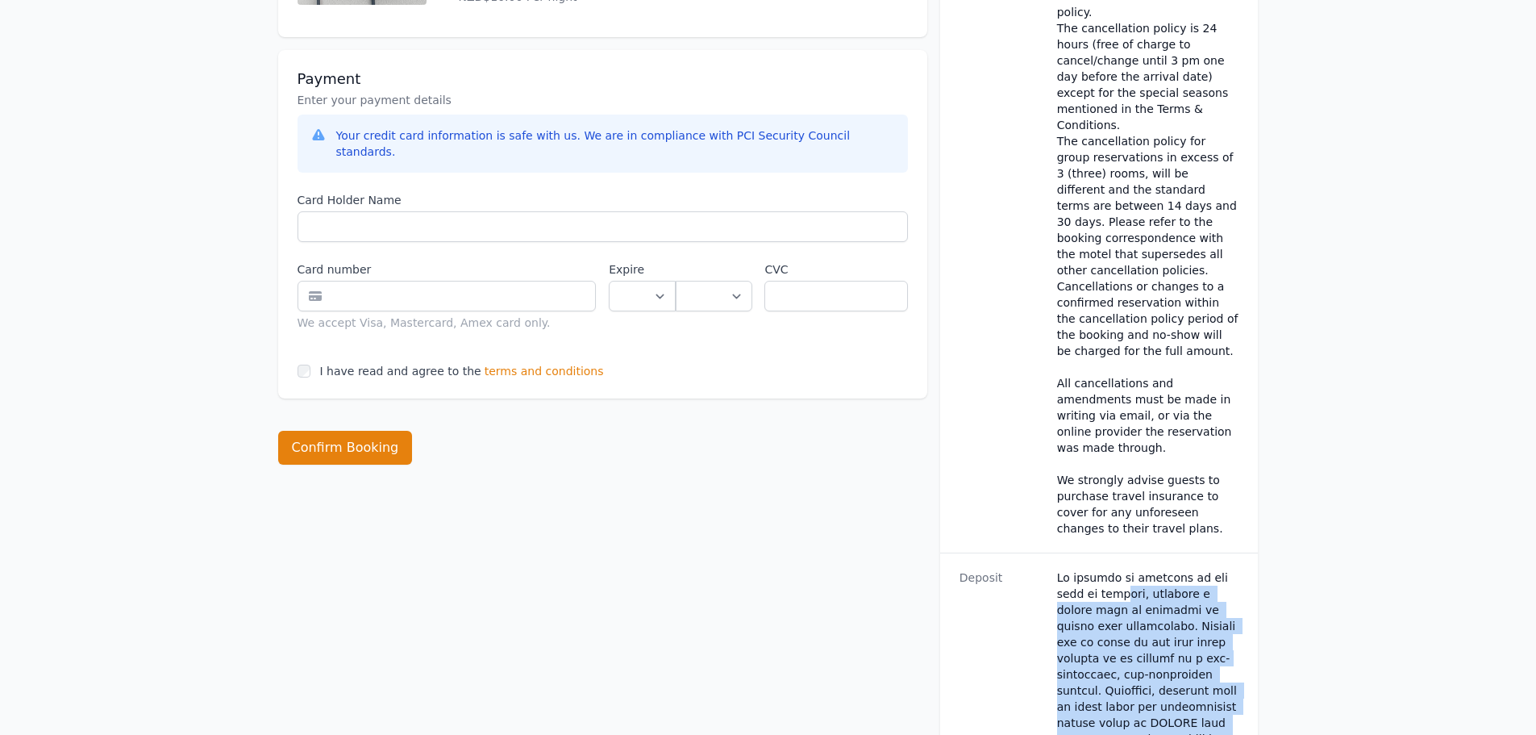
drag, startPoint x: 1096, startPoint y: 515, endPoint x: 1065, endPoint y: 656, distance: 145.4
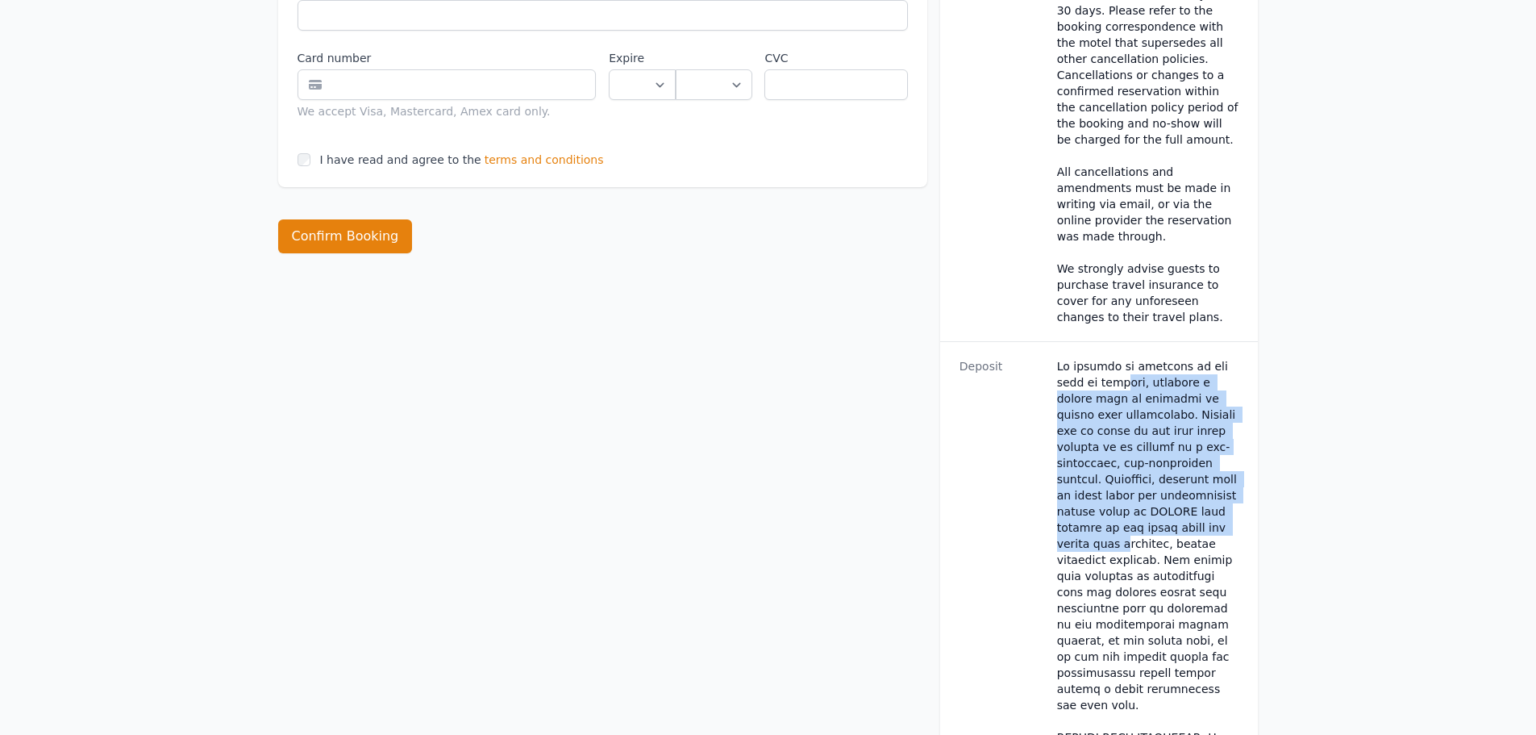
scroll to position [1048, 0]
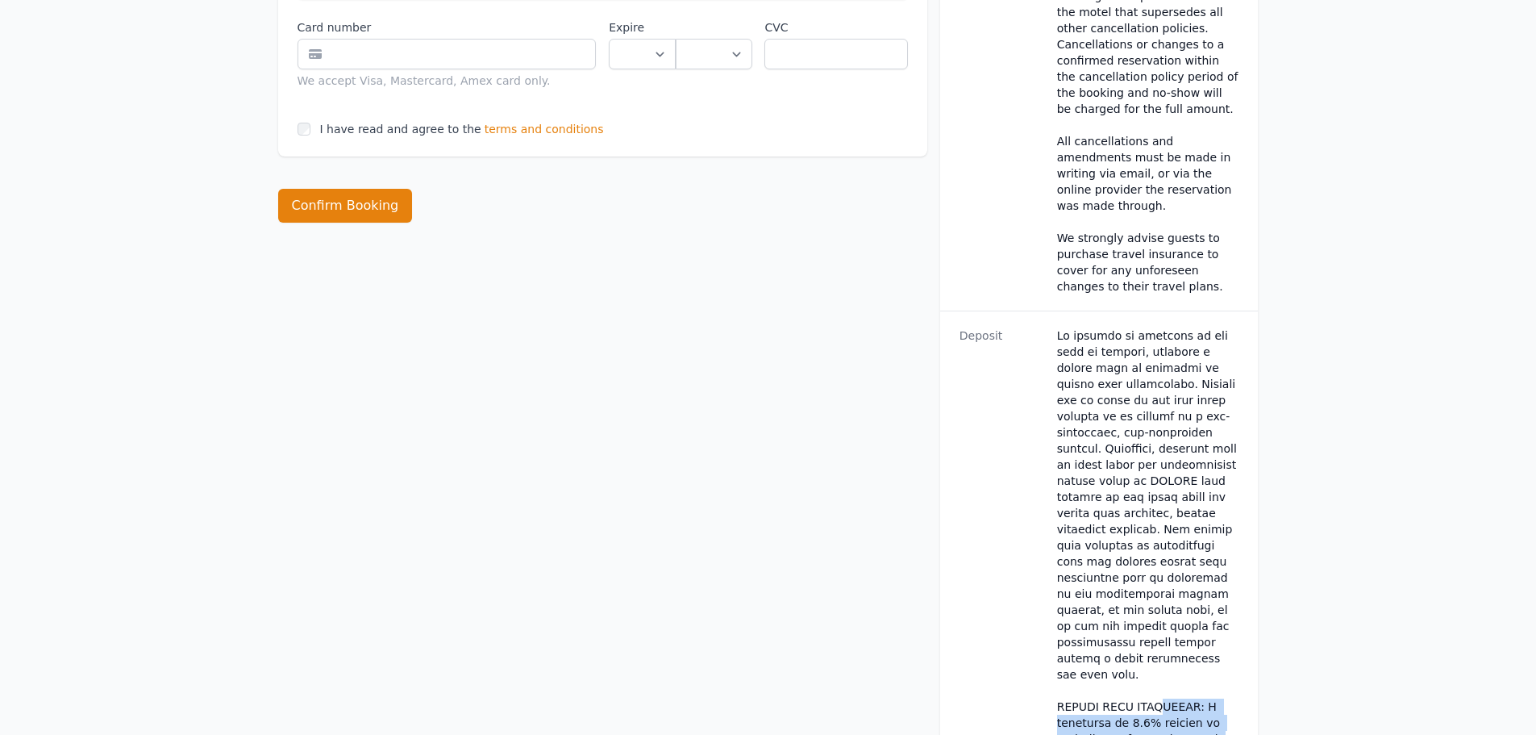
drag, startPoint x: 1157, startPoint y: 573, endPoint x: 1119, endPoint y: 667, distance: 102.0
click at [1119, 667] on dd at bounding box center [1148, 690] width 182 height 726
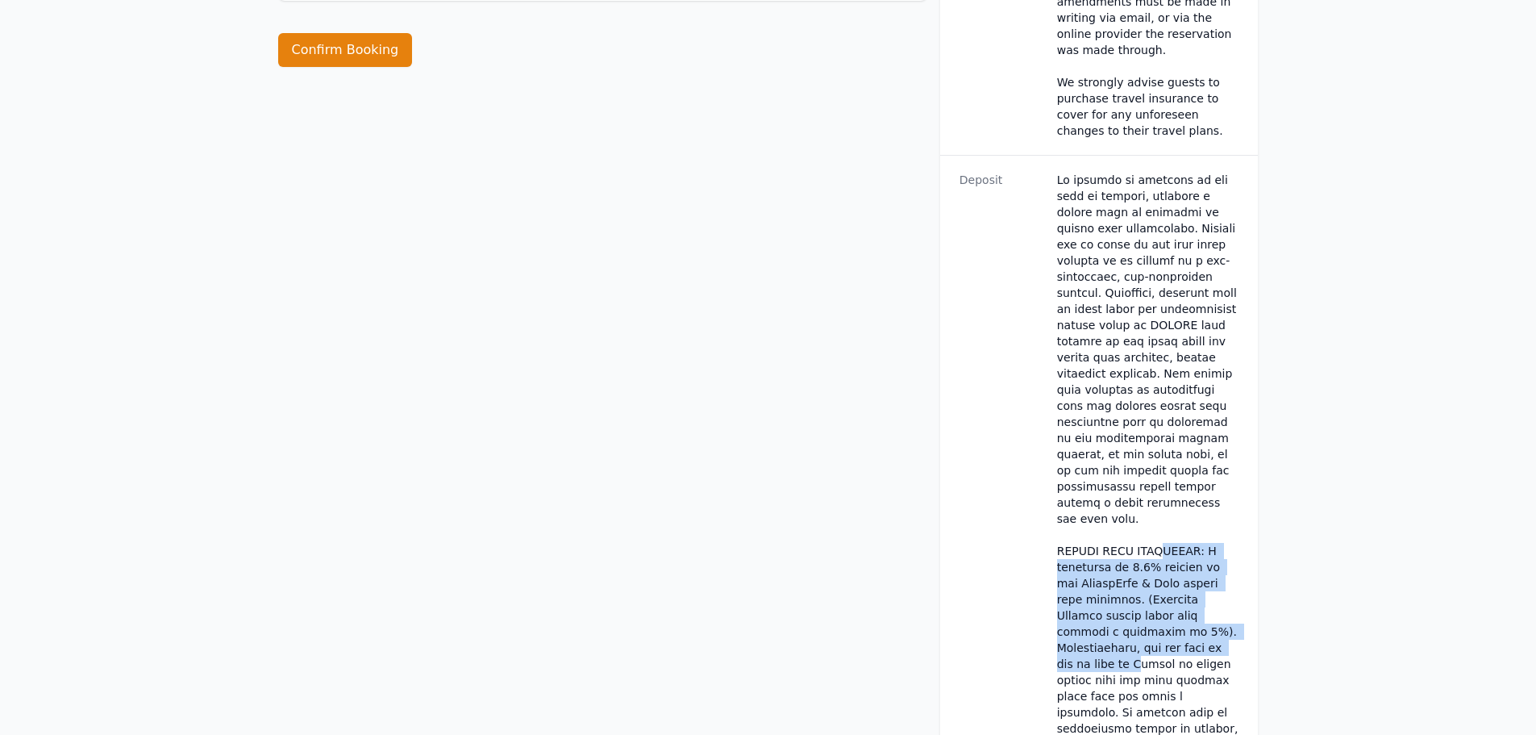
scroll to position [1210, 0]
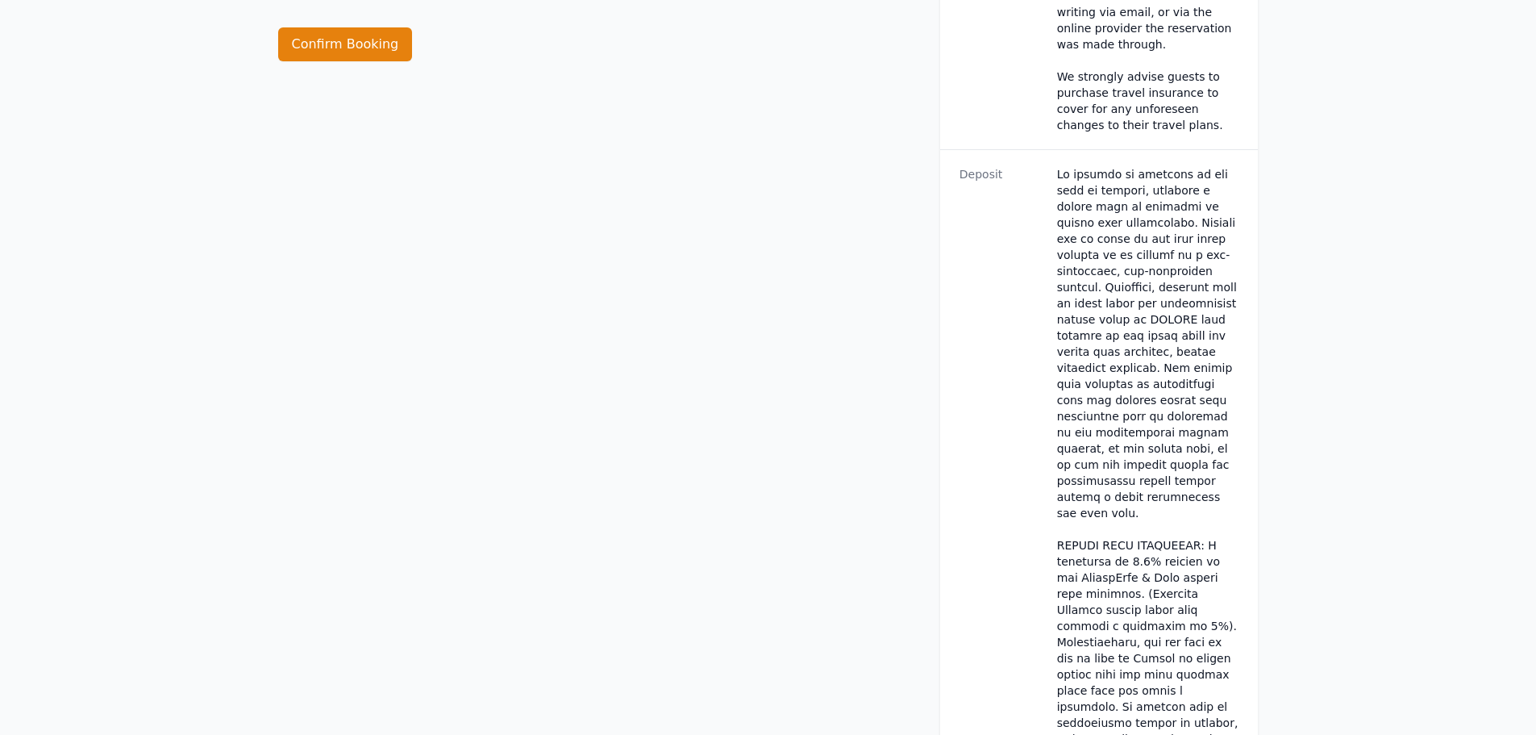
click at [1119, 522] on dd at bounding box center [1148, 529] width 182 height 726
drag, startPoint x: 1072, startPoint y: 480, endPoint x: 1077, endPoint y: 531, distance: 51.9
click at [1077, 531] on dd at bounding box center [1148, 529] width 182 height 726
drag, startPoint x: 1138, startPoint y: 548, endPoint x: 1122, endPoint y: 637, distance: 90.2
click at [1122, 637] on dd at bounding box center [1148, 529] width 182 height 726
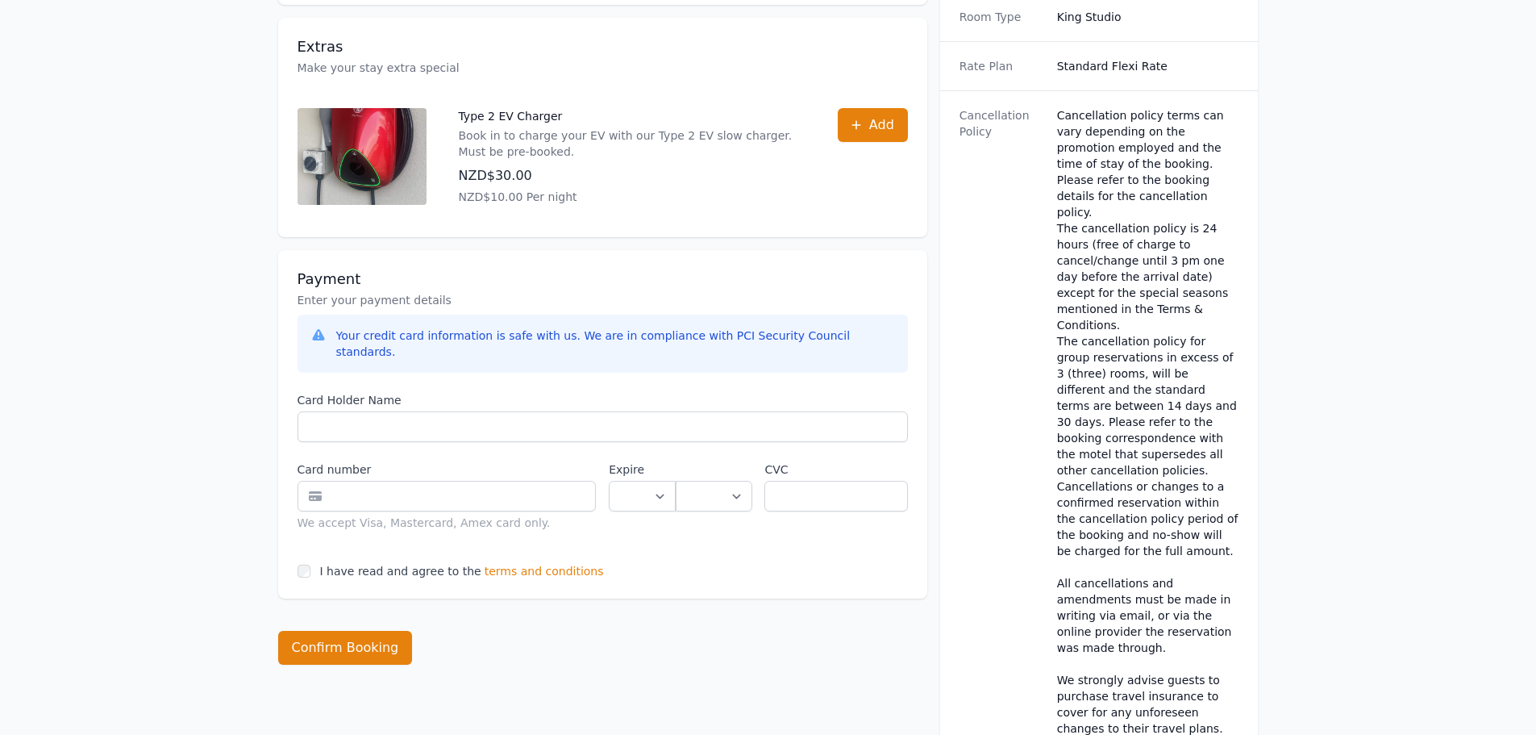
scroll to position [565, 0]
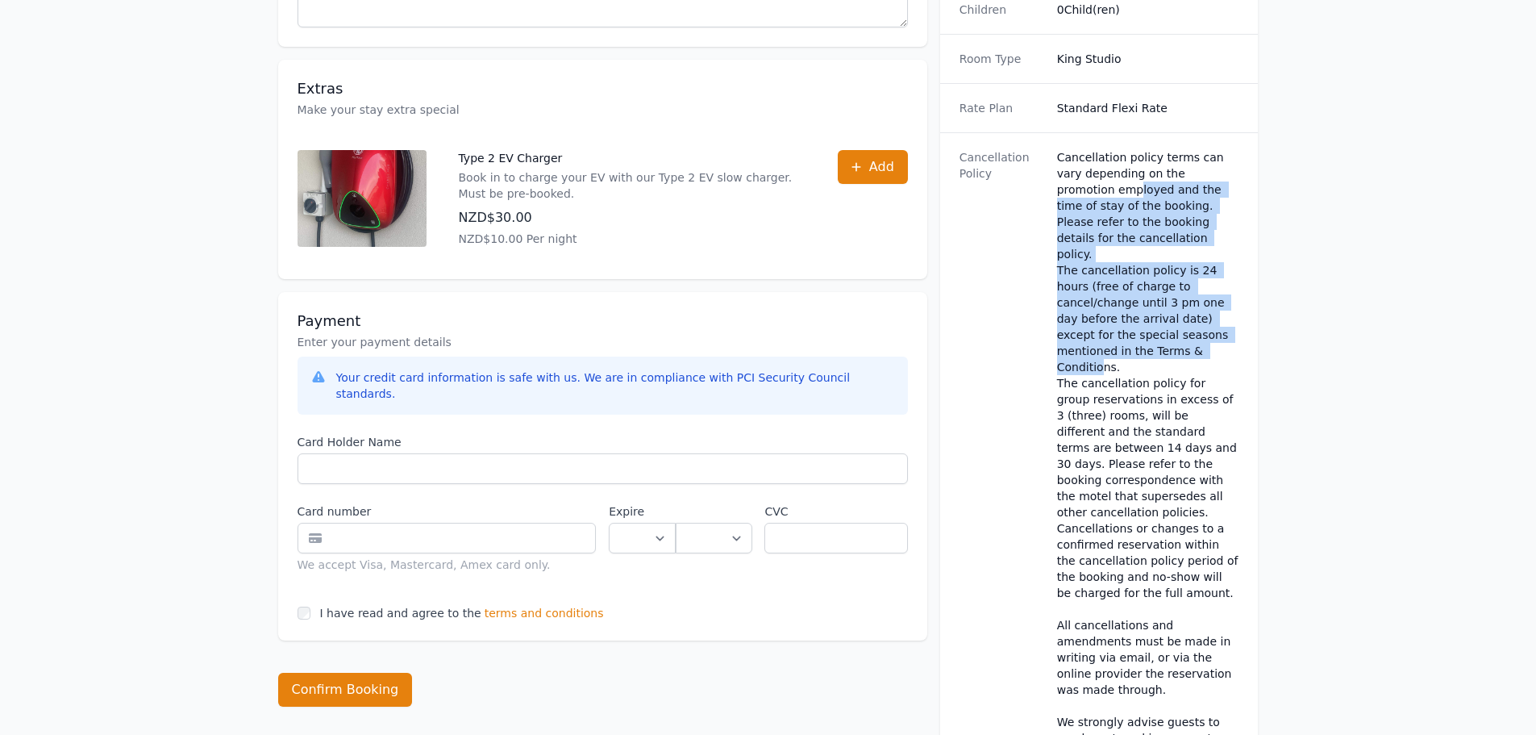
drag, startPoint x: 1077, startPoint y: 177, endPoint x: 1099, endPoint y: 311, distance: 136.4
click at [1099, 311] on div "Cancellation policy terms can vary depending on the promotion employed and the …" at bounding box center [1148, 463] width 182 height 629
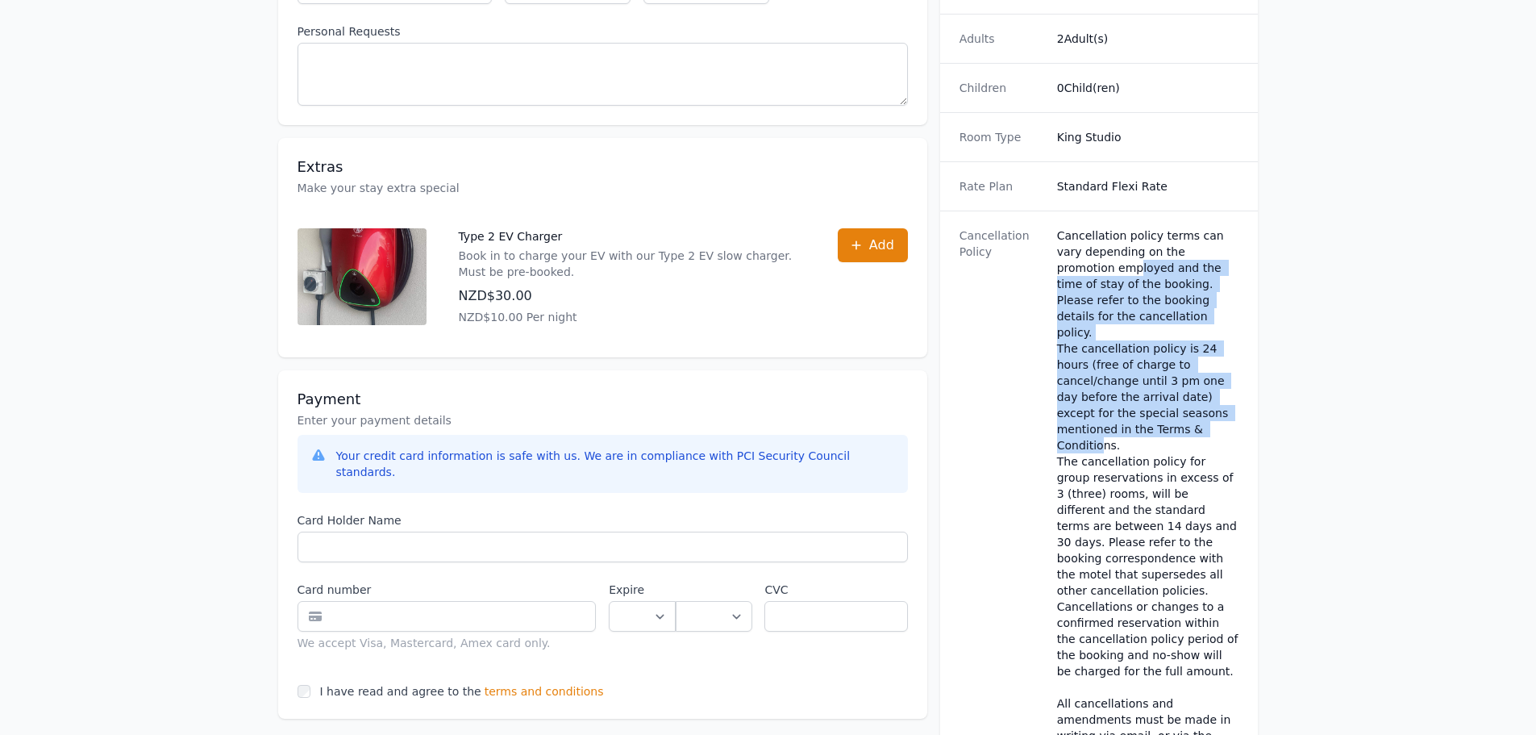
scroll to position [484, 0]
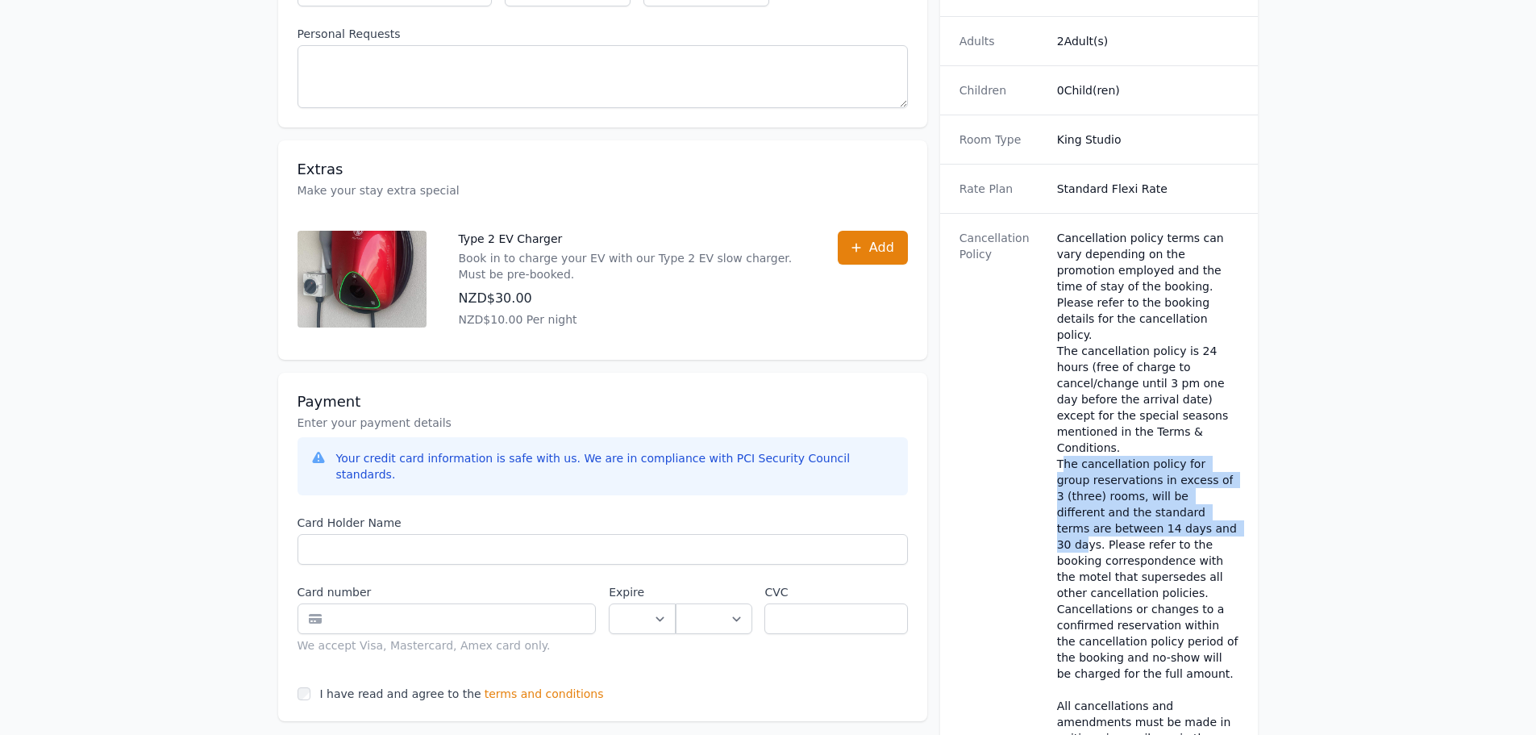
drag, startPoint x: 1065, startPoint y: 413, endPoint x: 1108, endPoint y: 485, distance: 84.6
click at [1108, 485] on div "Cancellation policy terms can vary depending on the promotion employed and the …" at bounding box center [1148, 544] width 182 height 629
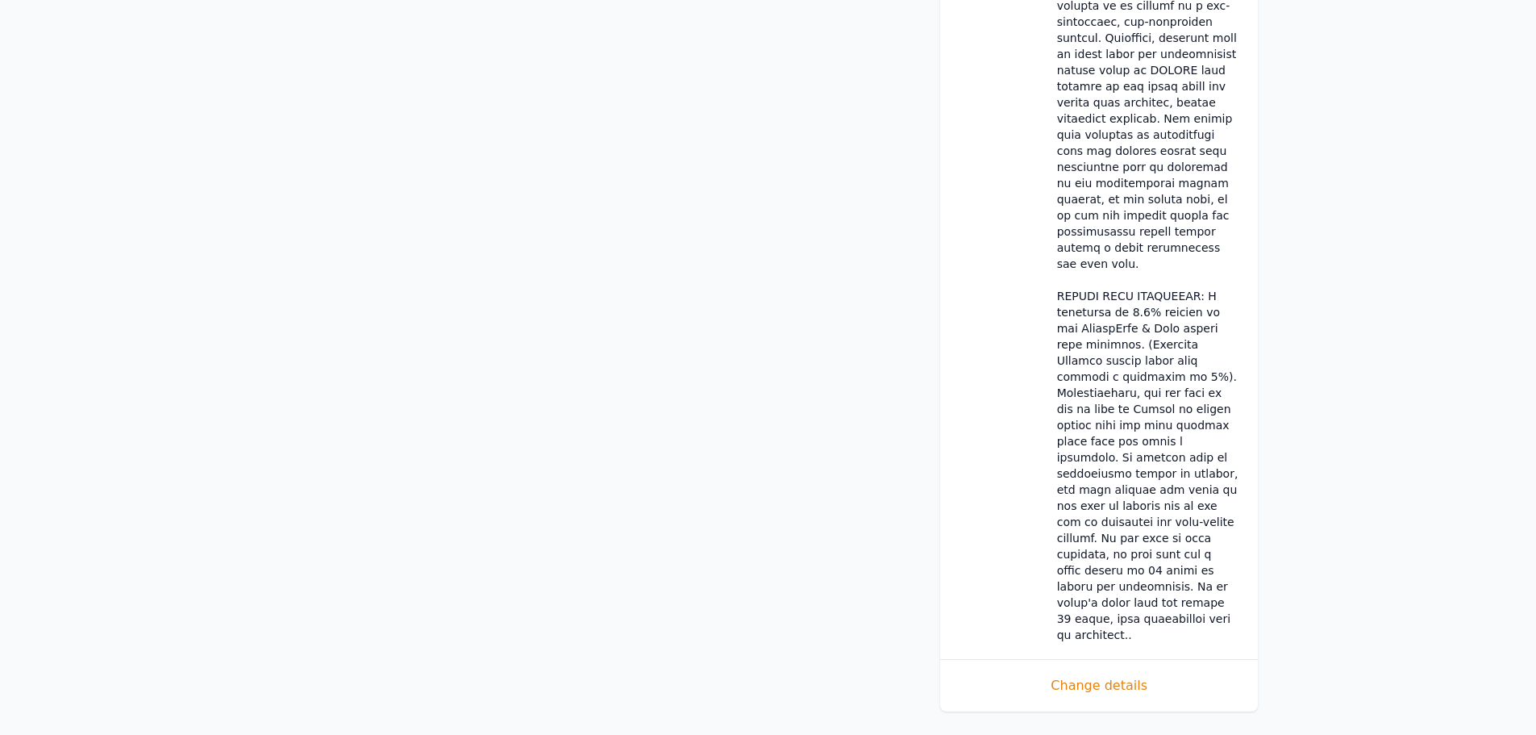
scroll to position [1613, 0]
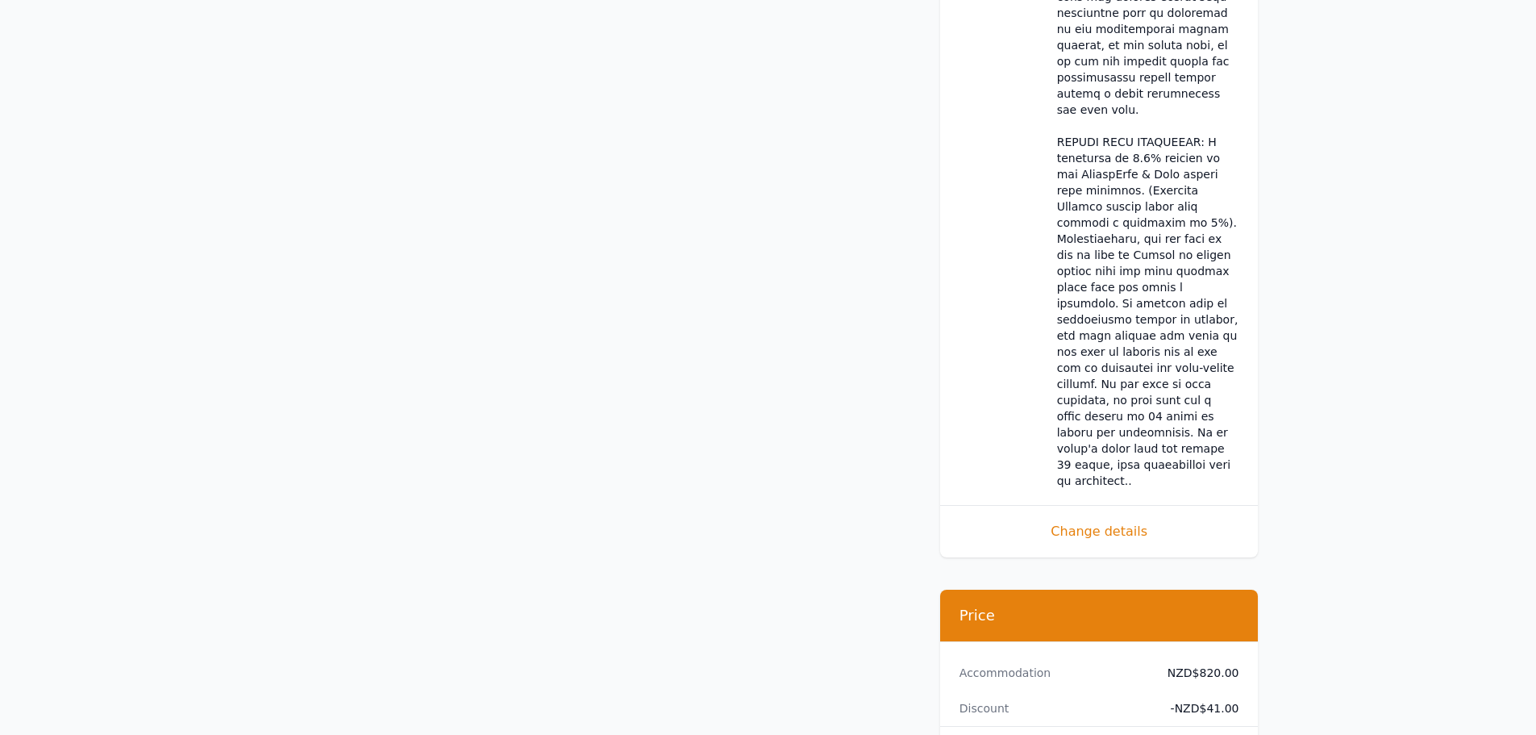
drag, startPoint x: 1239, startPoint y: 563, endPoint x: 1205, endPoint y: 560, distance: 34.0
click at [1205, 734] on dd "NZD$779.00" at bounding box center [1197, 744] width 85 height 16
copy dd "779.00"
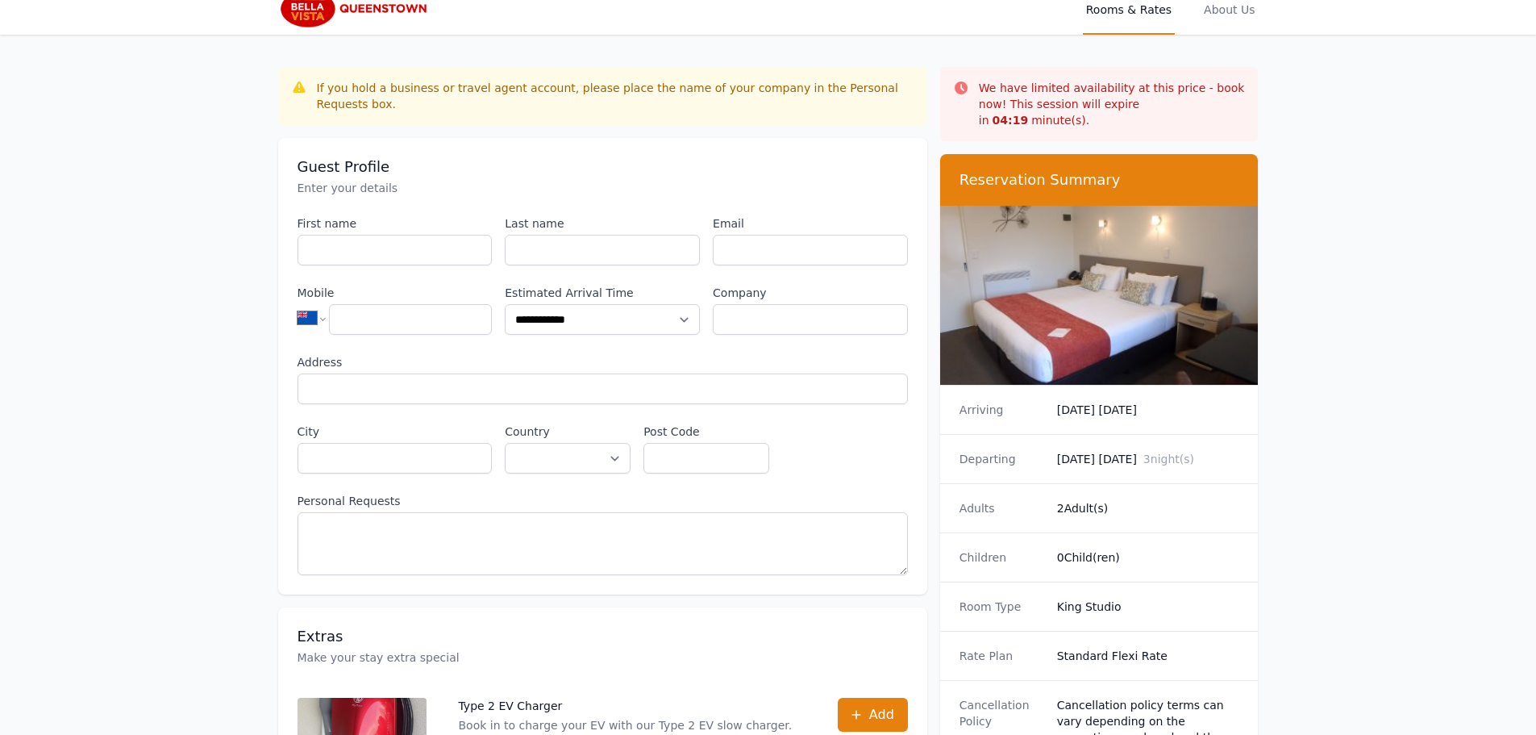
scroll to position [0, 0]
